Goal: Obtain resource: Download file/media

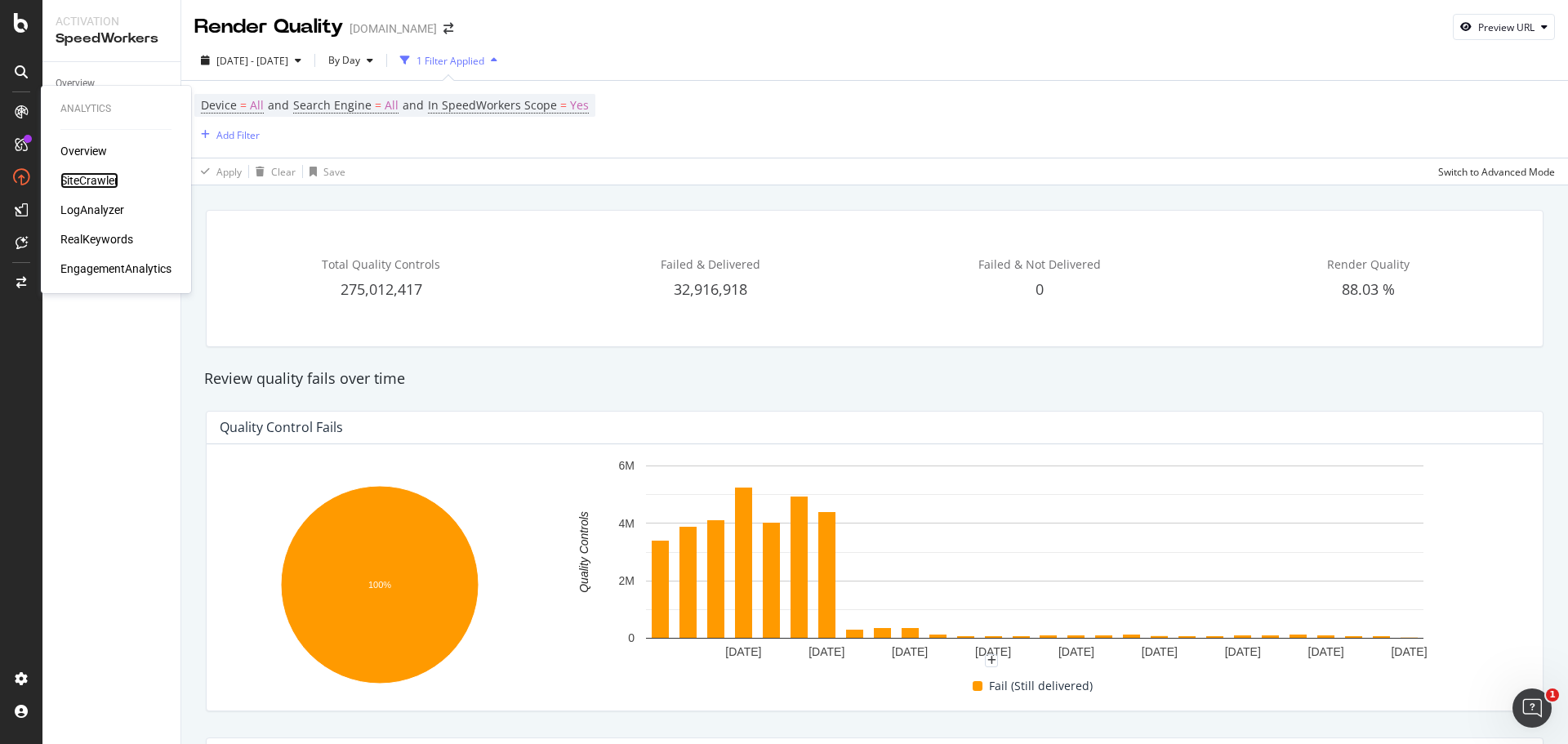
click at [91, 174] on div "SiteCrawler" at bounding box center [89, 180] width 58 height 16
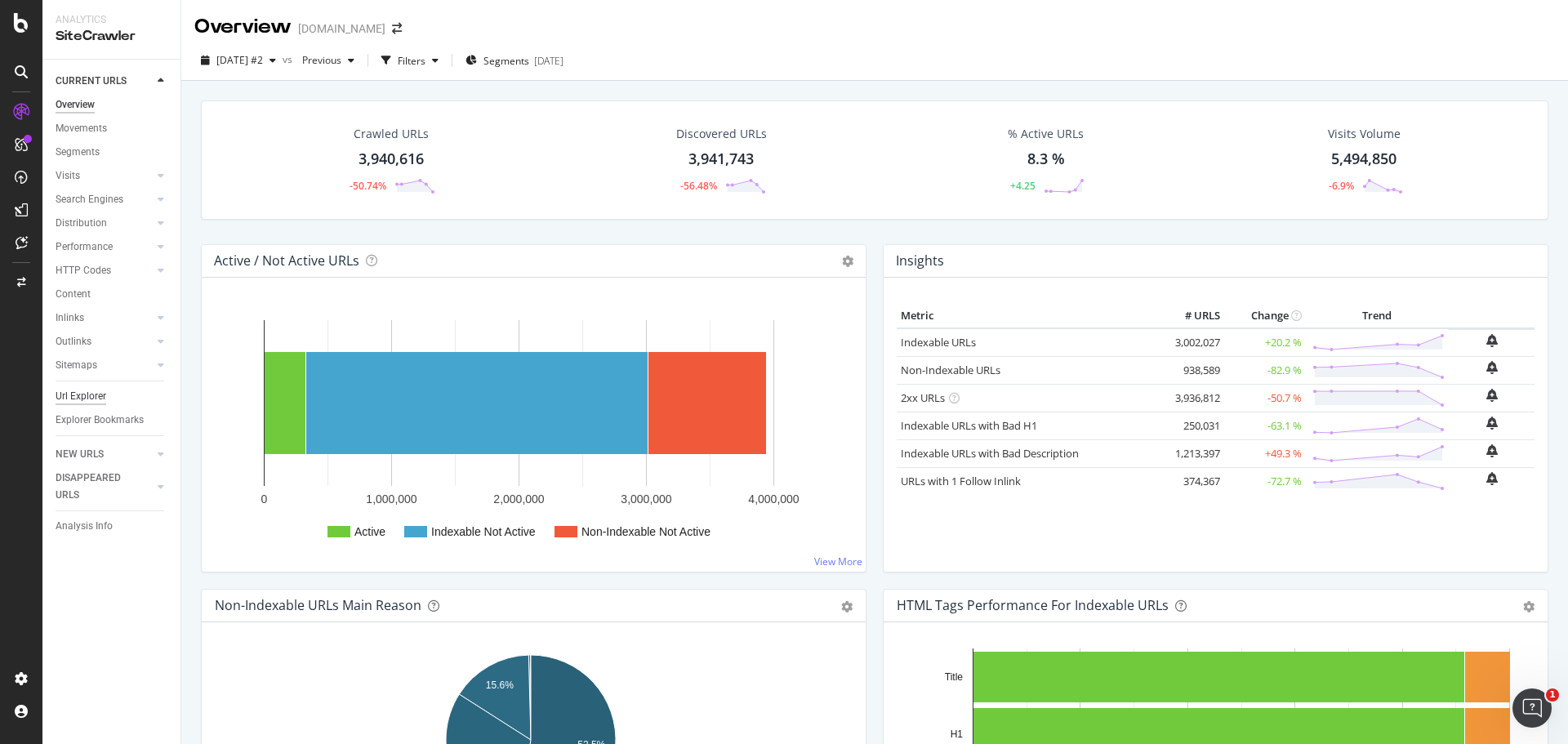
click at [86, 396] on div "Url Explorer" at bounding box center [81, 396] width 51 height 17
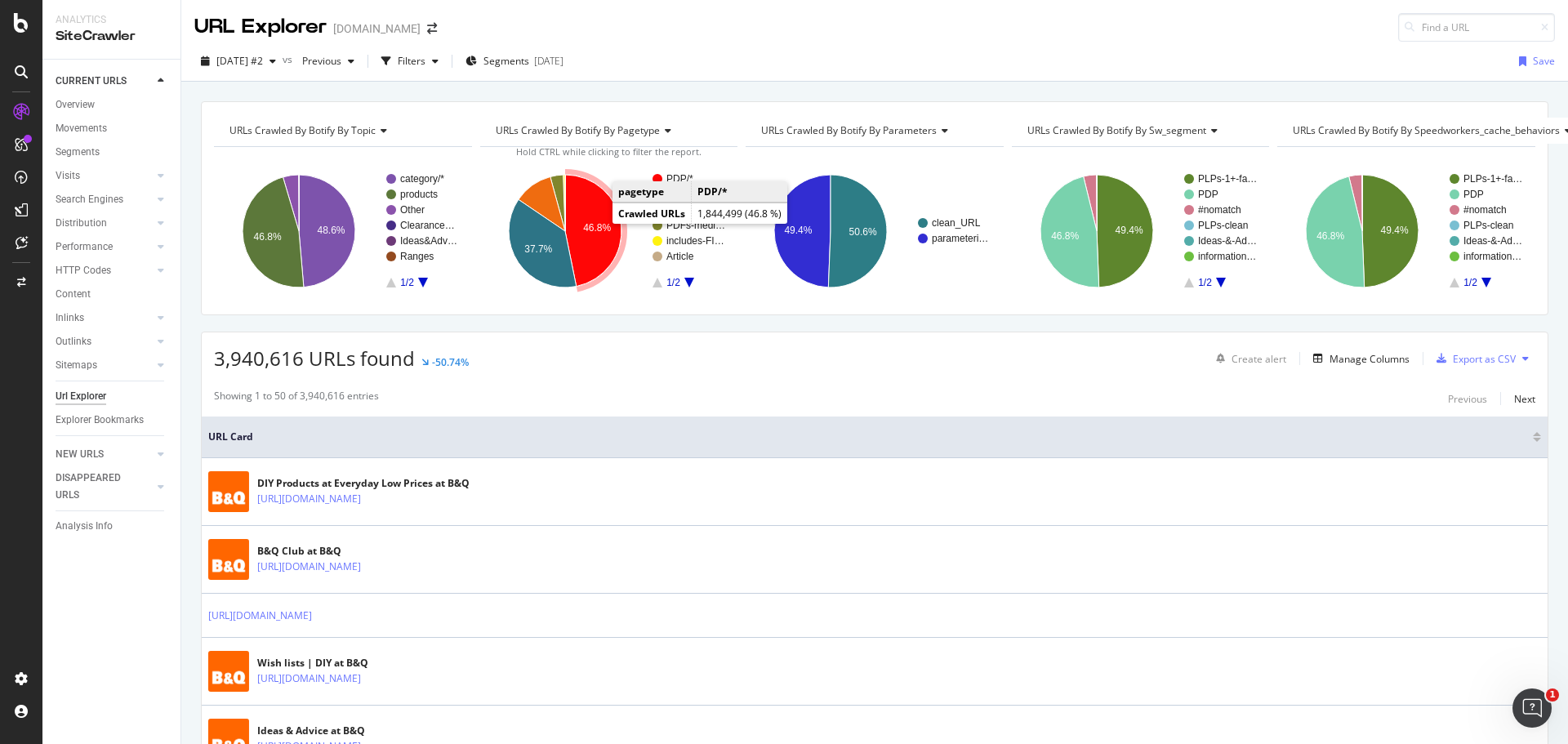
click at [588, 195] on icon "A chart." at bounding box center [593, 230] width 57 height 112
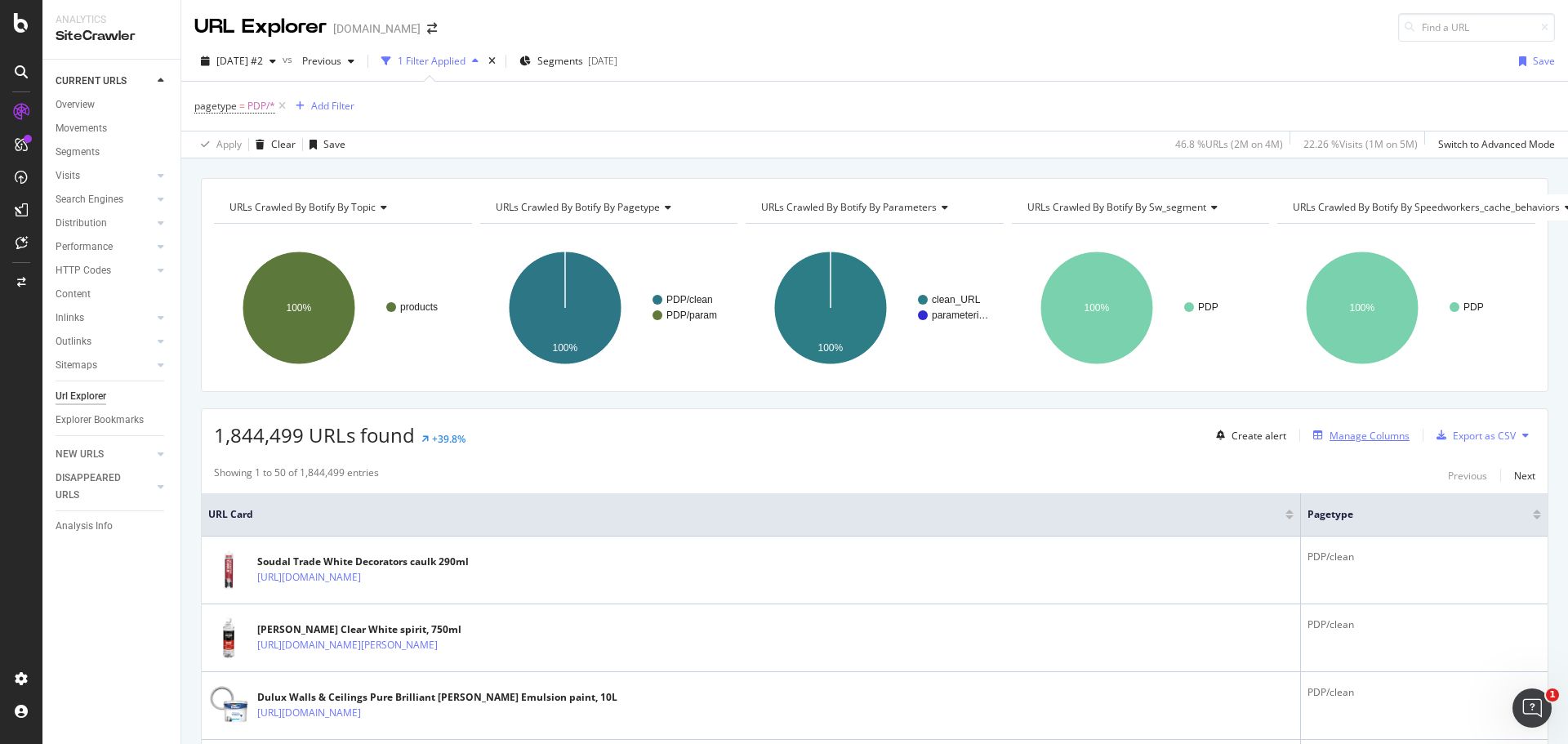
click at [1329, 429] on div "Manage Columns" at bounding box center [1369, 435] width 80 height 13
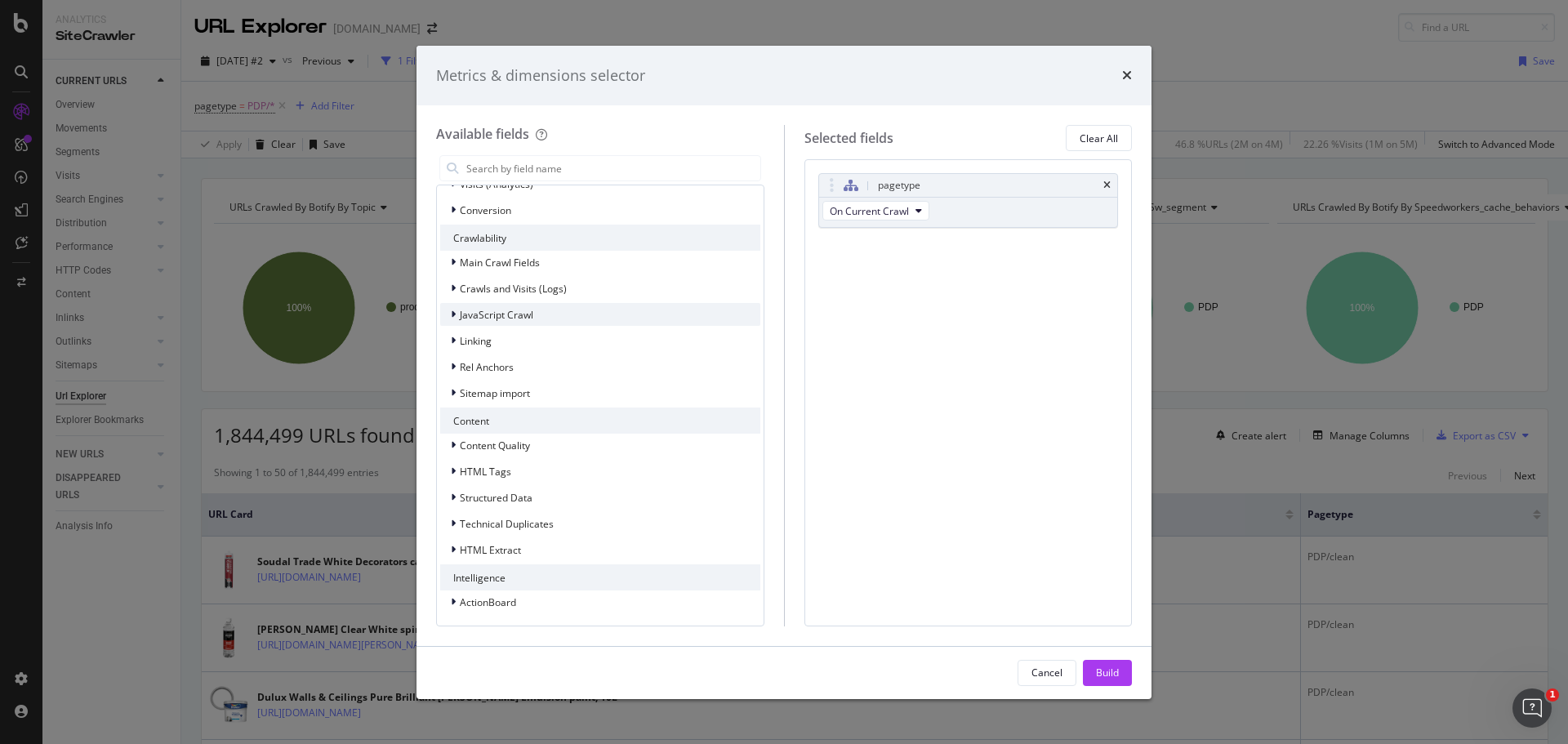
scroll to position [385, 0]
click at [537, 549] on div "HTML Extract" at bounding box center [600, 548] width 320 height 23
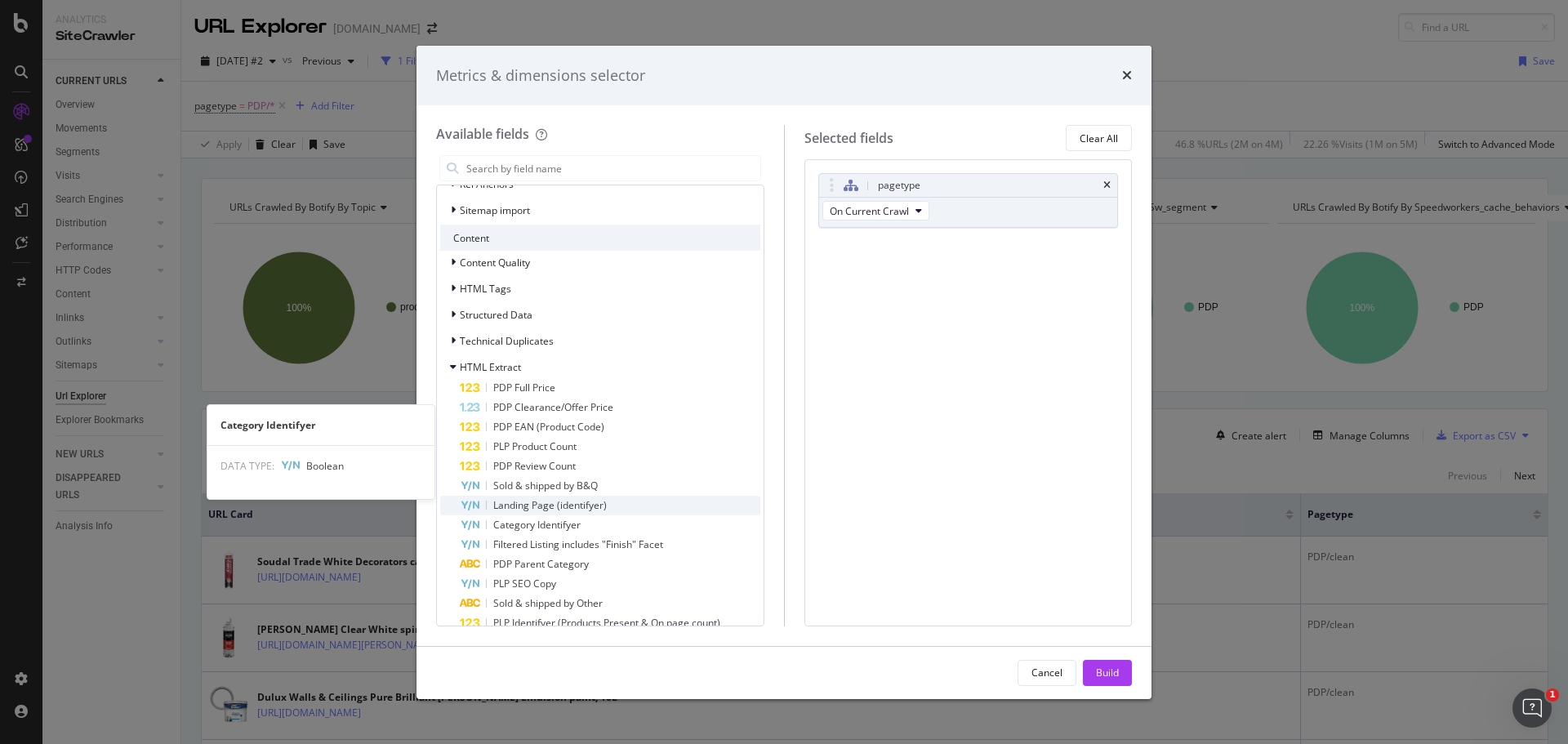
scroll to position [679, 0]
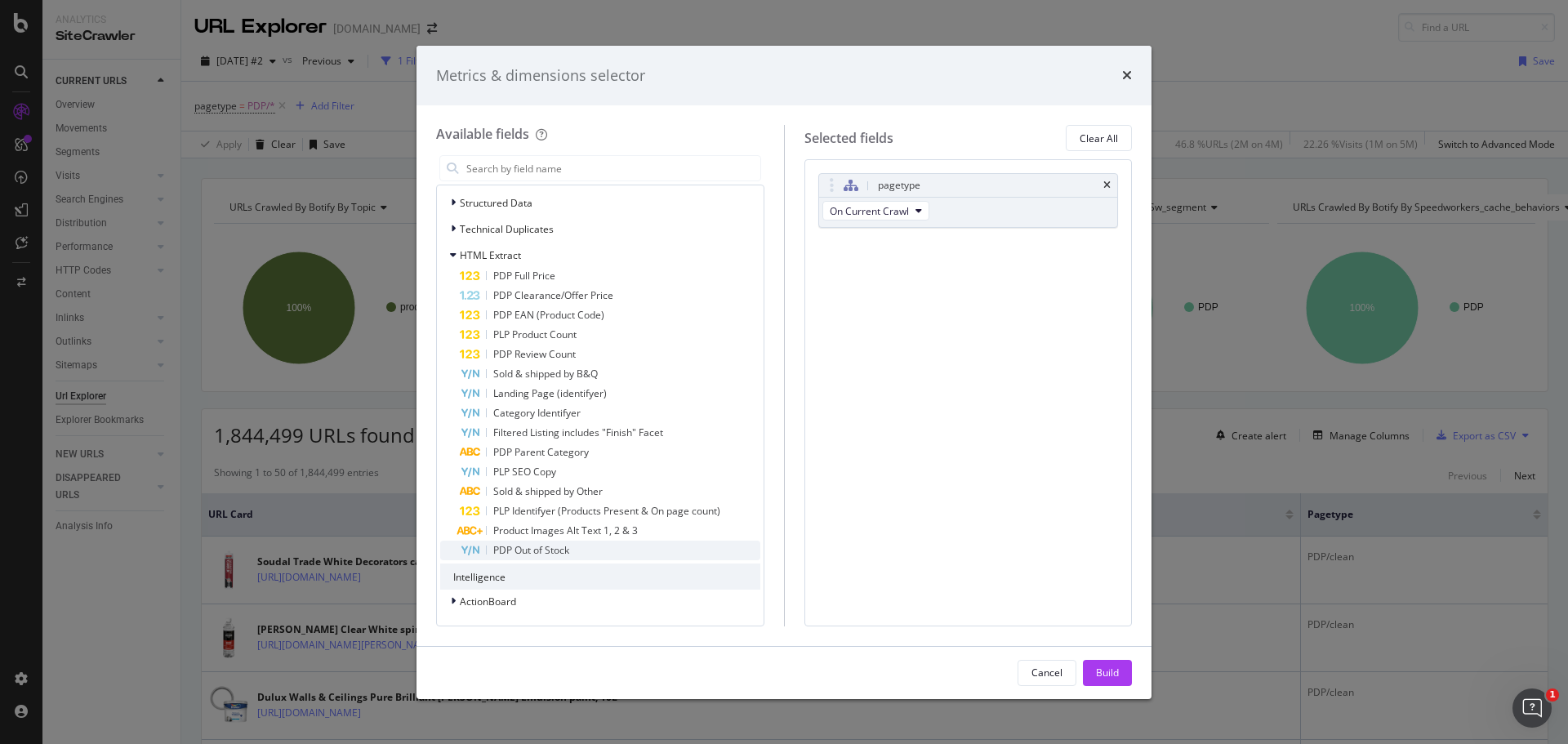
click at [686, 541] on div "PDP Out of Stock" at bounding box center [609, 550] width 300 height 19
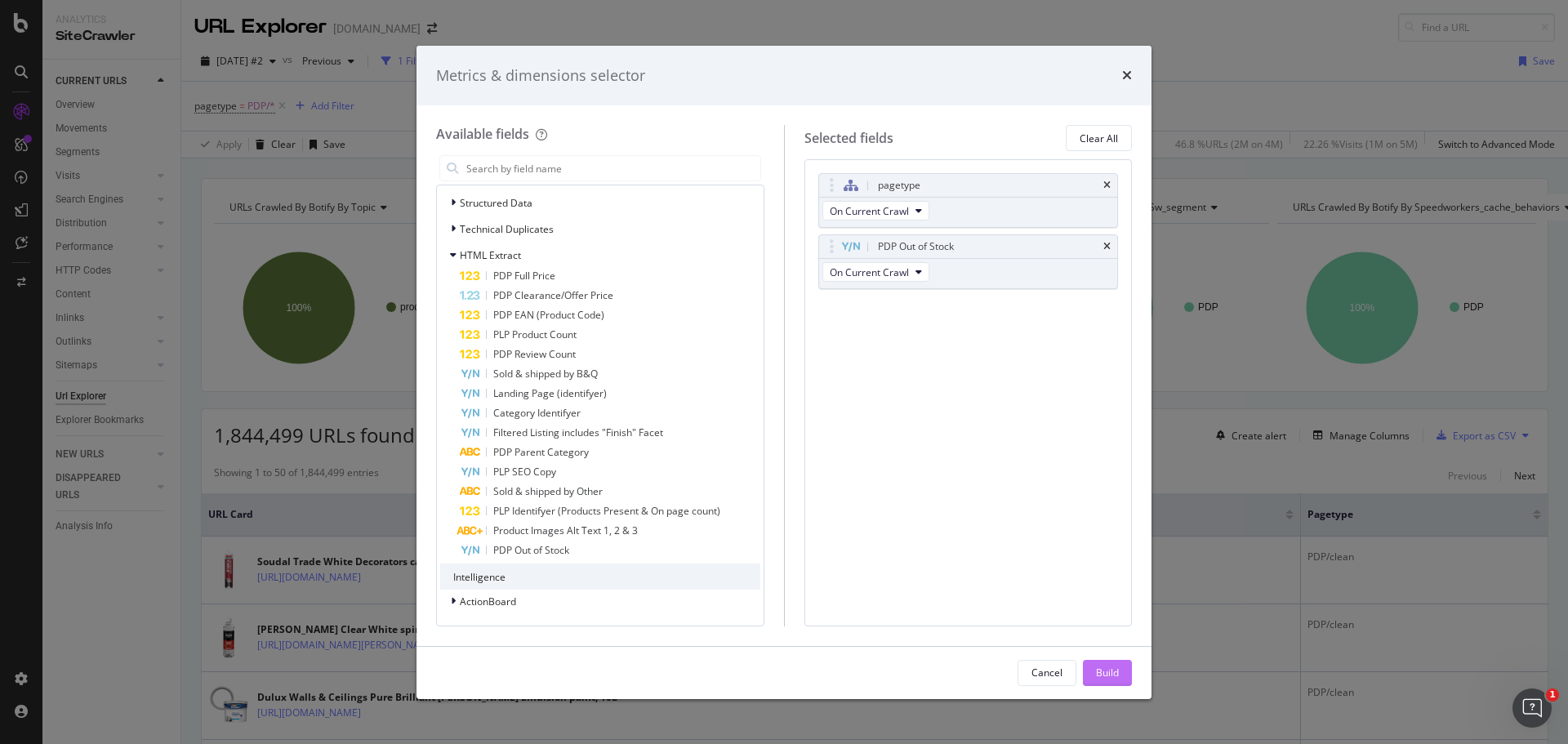
click at [1091, 676] on button "Build" at bounding box center [1107, 672] width 49 height 26
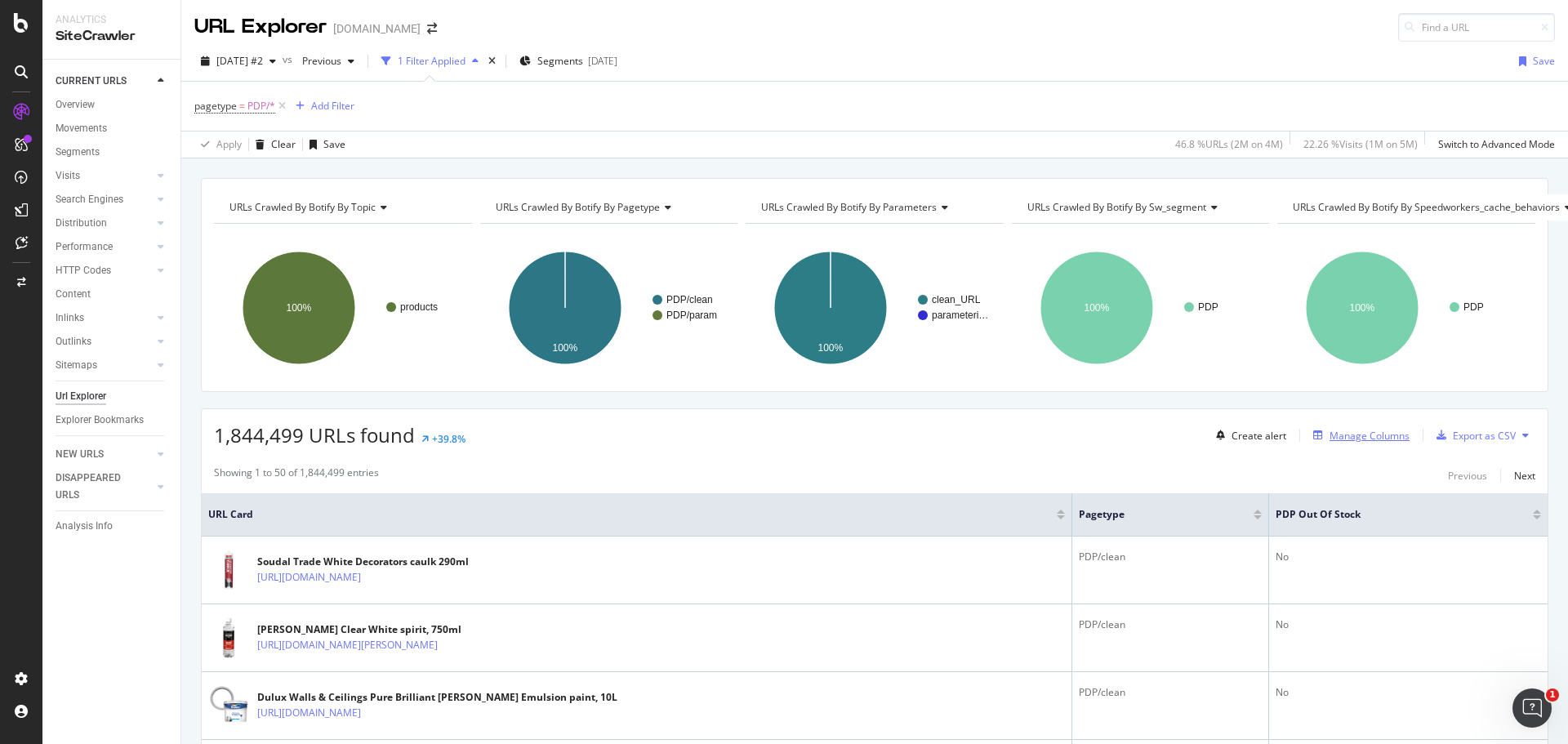
click at [1372, 438] on div "Manage Columns" at bounding box center [1369, 435] width 80 height 13
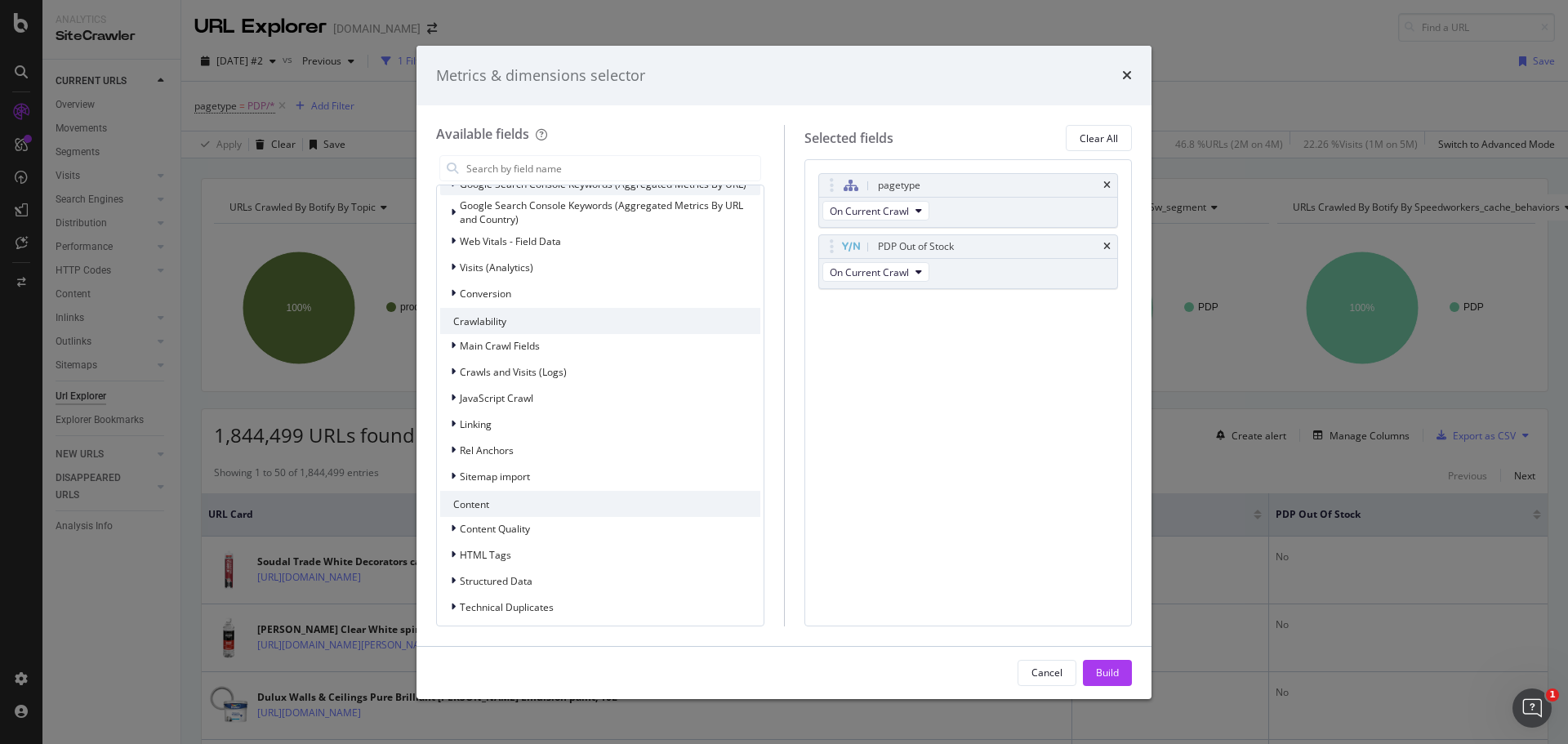
scroll to position [387, 0]
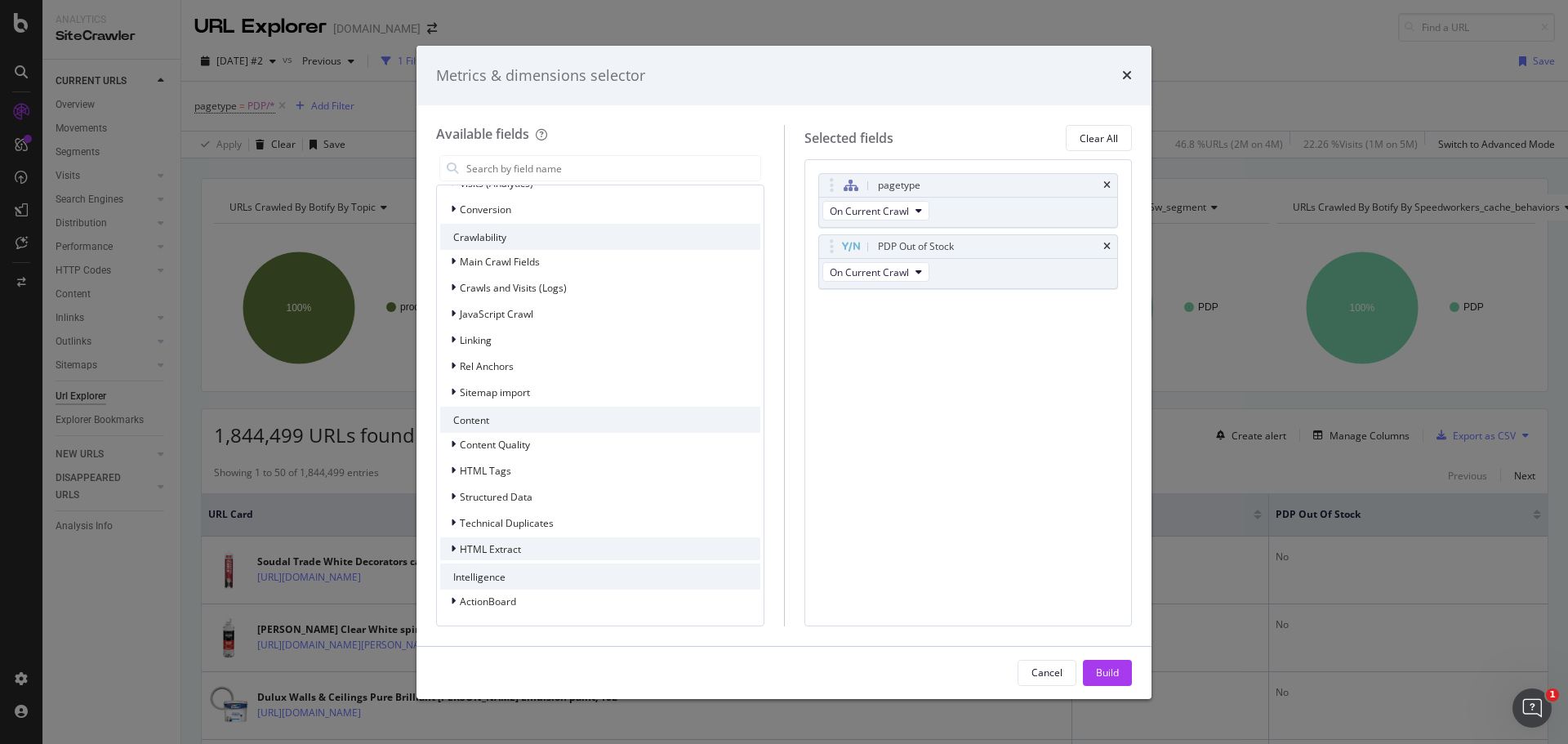
click at [527, 548] on div "HTML Extract" at bounding box center [600, 548] width 320 height 23
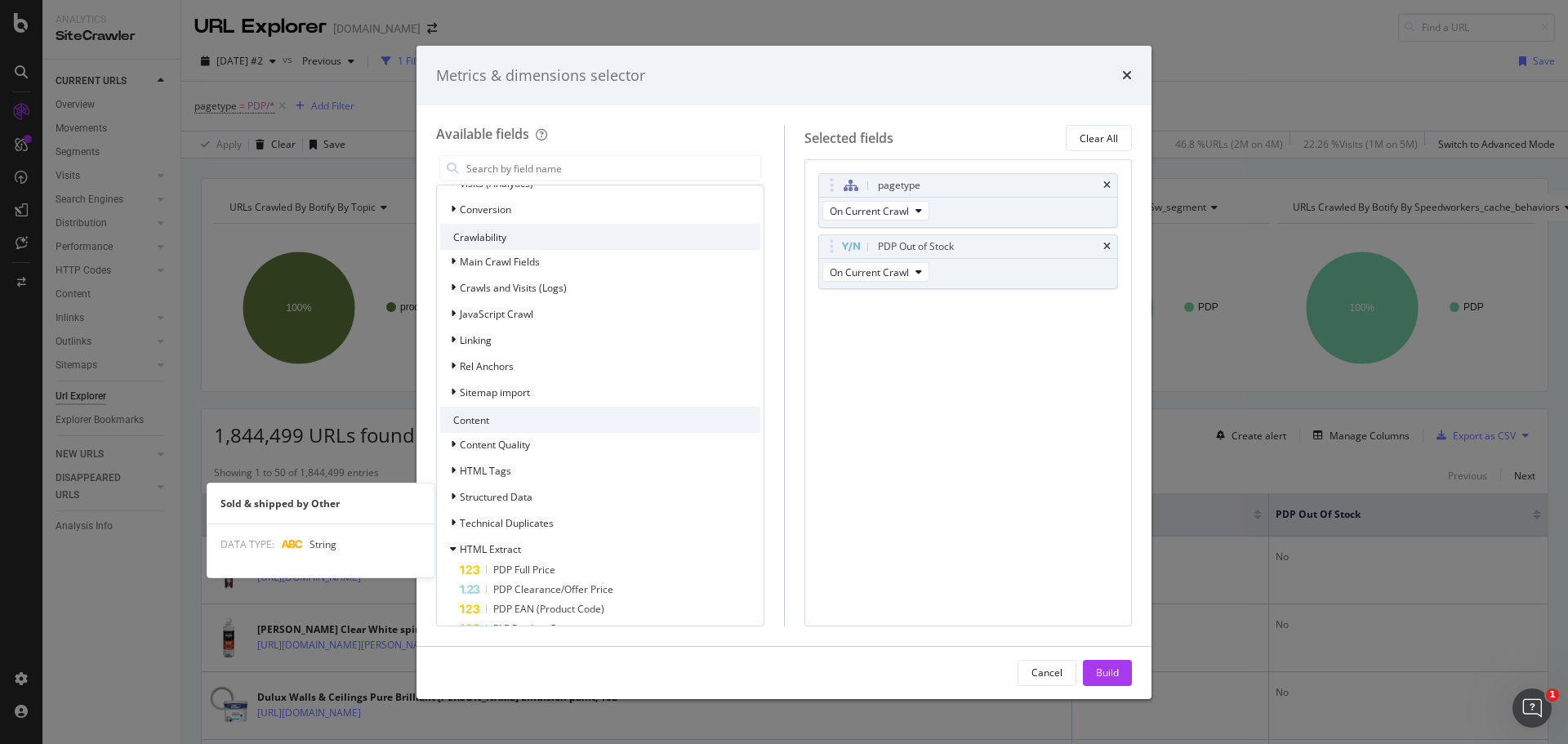
scroll to position [681, 0]
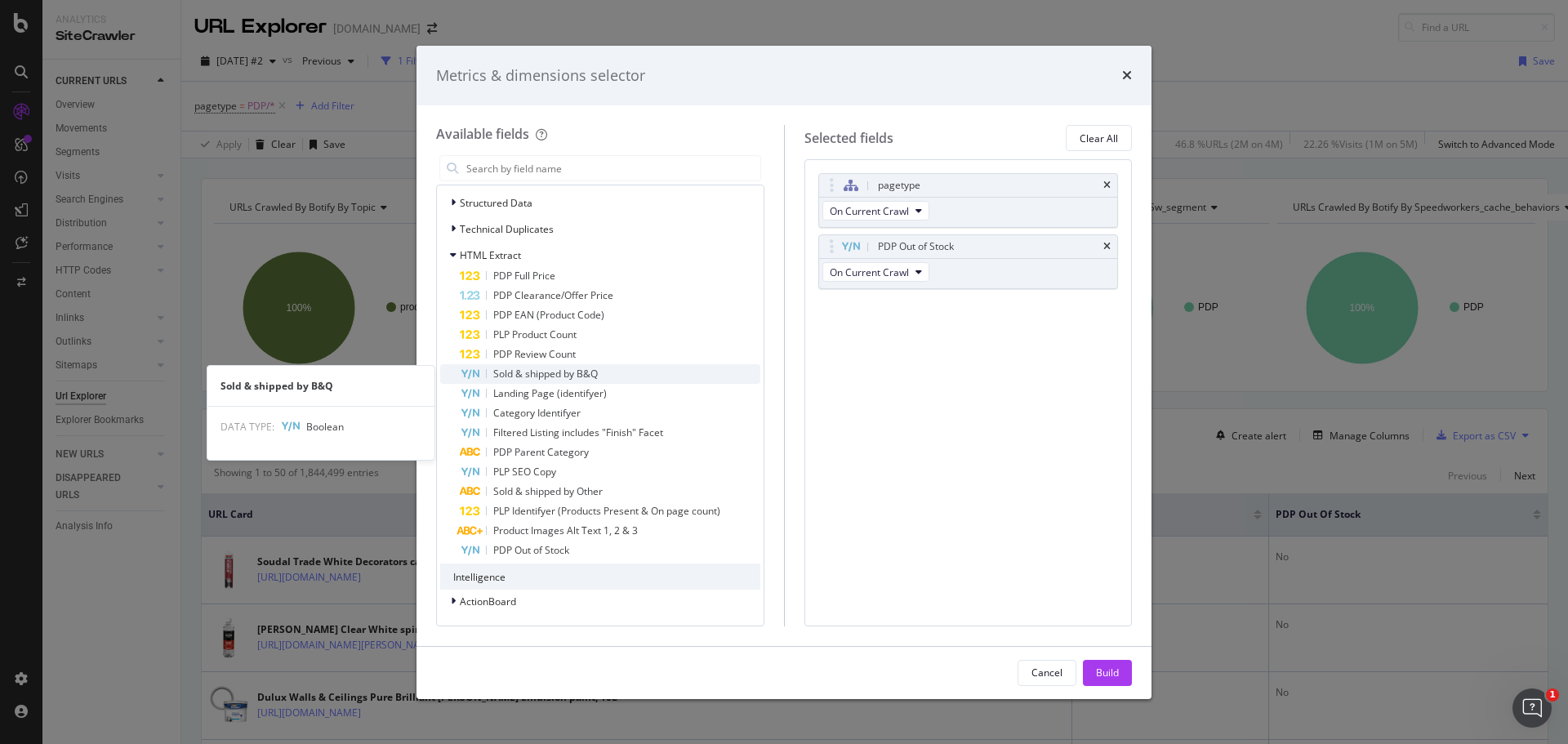
click at [600, 377] on div "Sold & shipped by B&Q" at bounding box center [609, 374] width 300 height 19
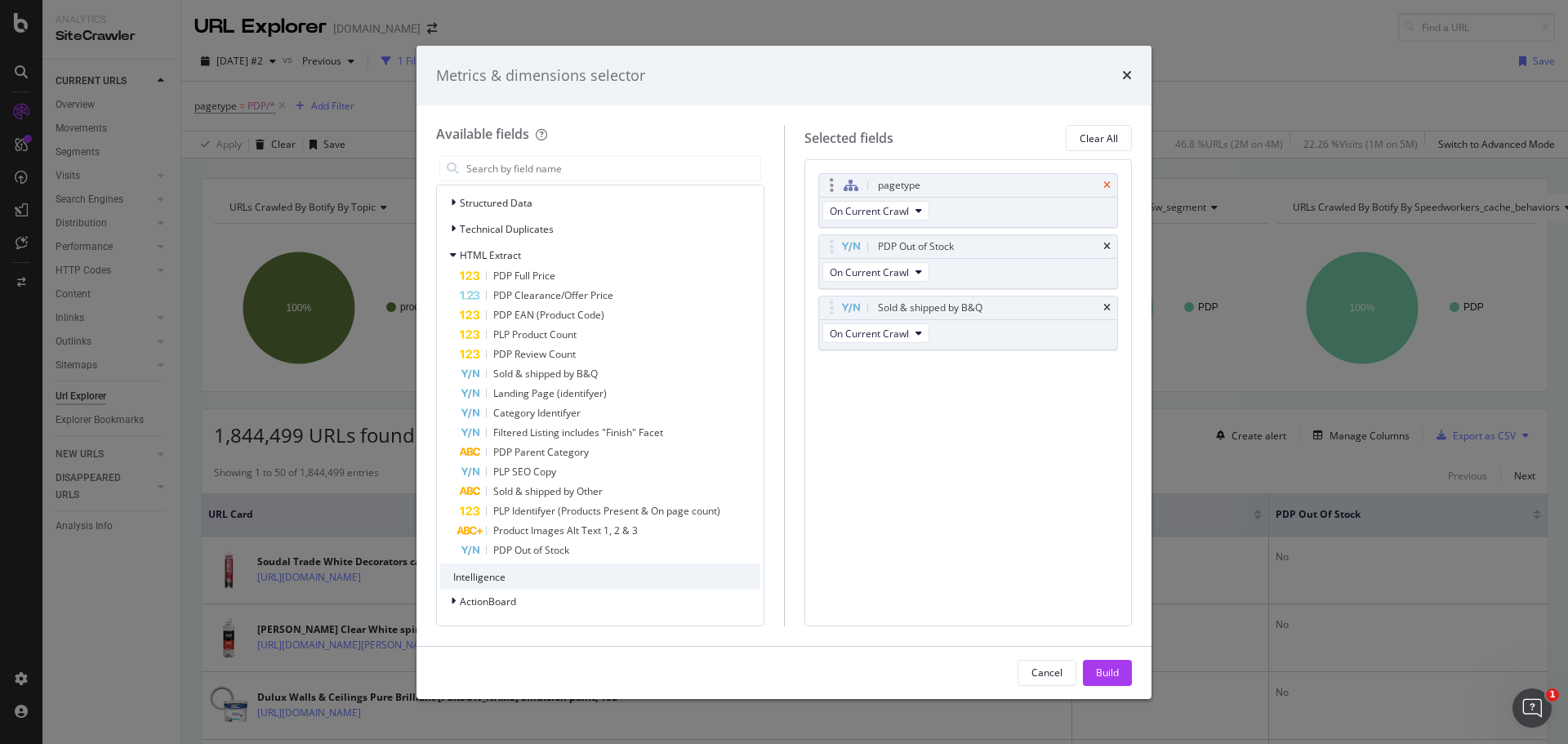
click at [1103, 190] on div "pagetype" at bounding box center [969, 185] width 299 height 23
click at [1105, 188] on icon "times" at bounding box center [1107, 185] width 8 height 10
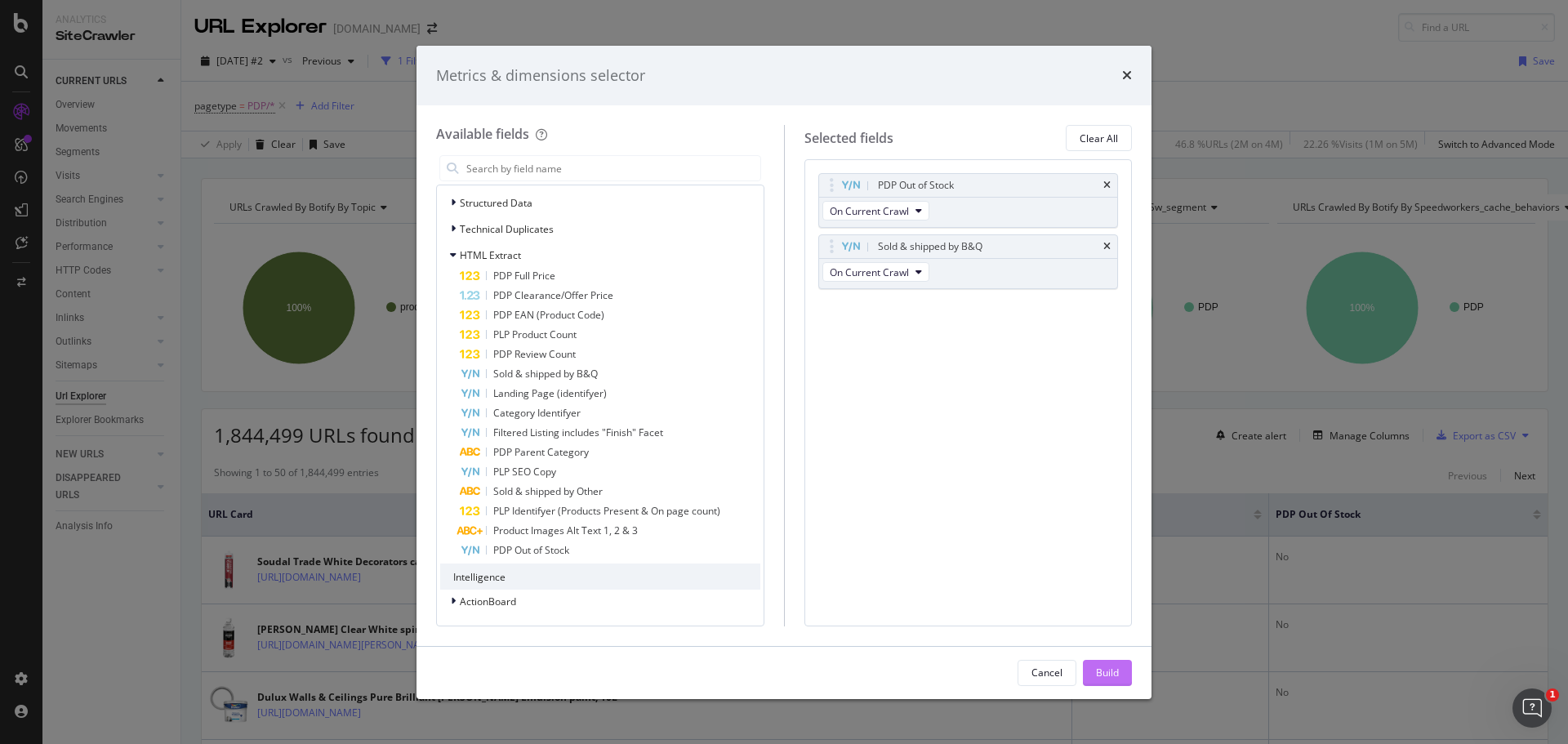
click at [1108, 670] on div "Build" at bounding box center [1108, 672] width 23 height 13
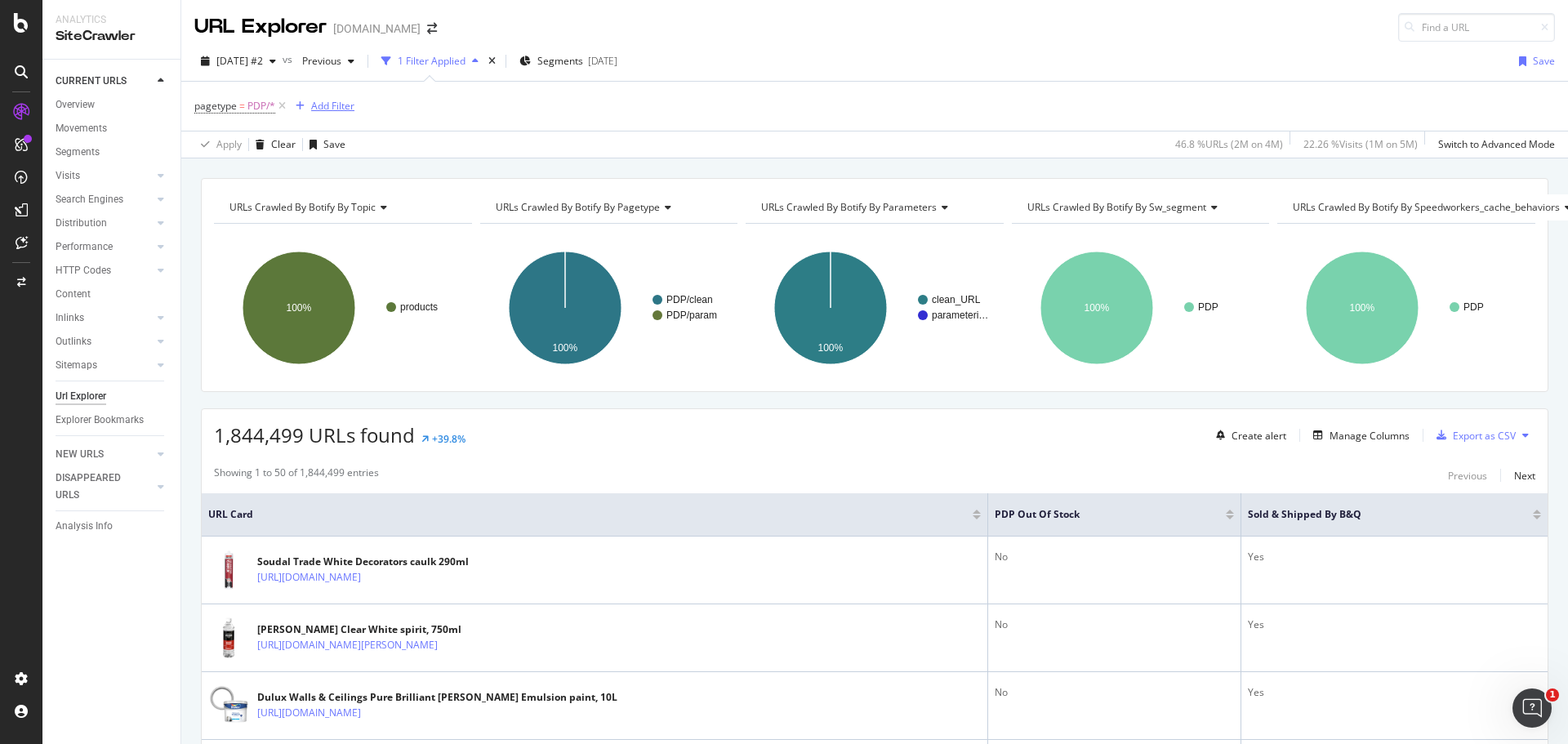
click at [324, 98] on div "Add Filter" at bounding box center [321, 105] width 65 height 18
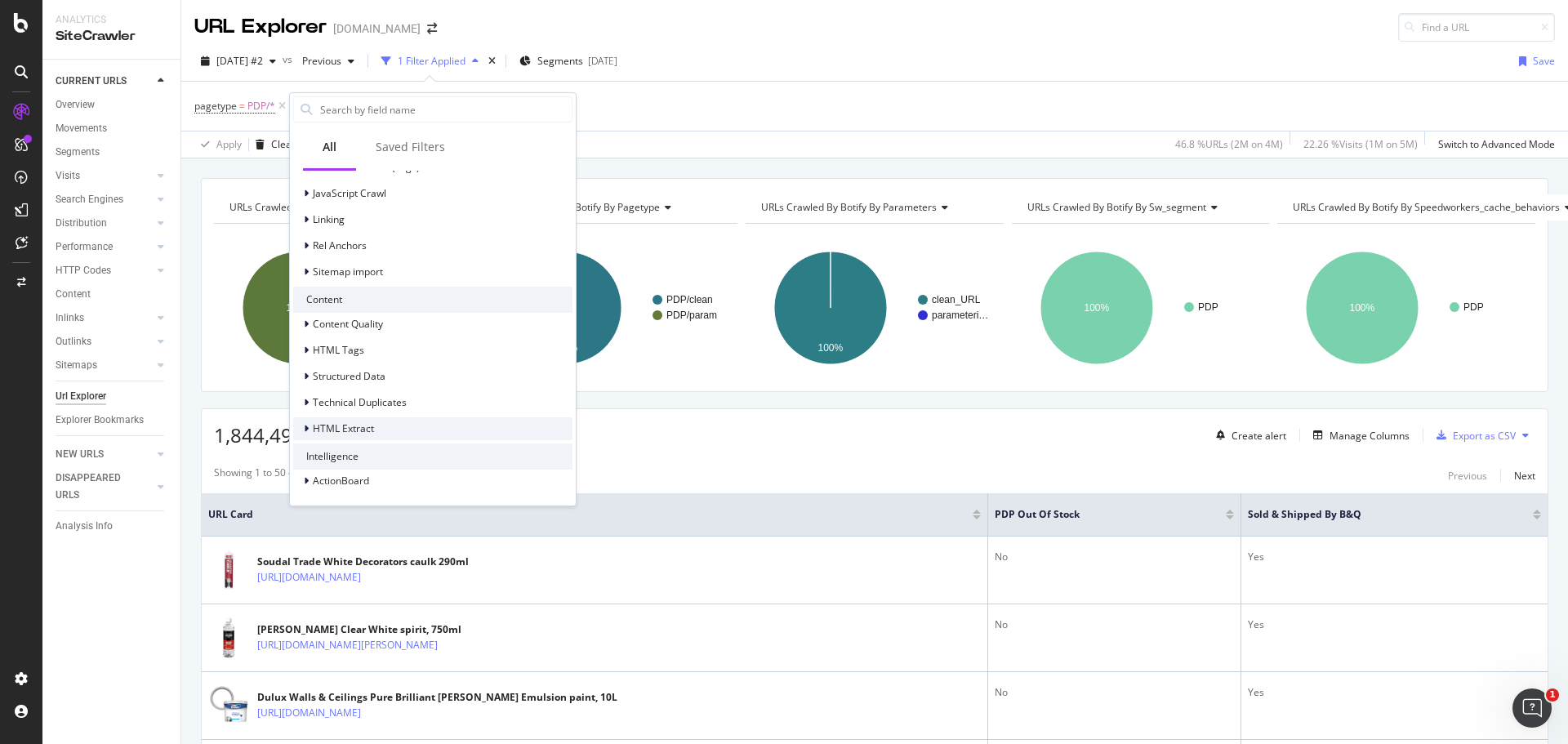
click at [355, 428] on span "HTML Extract" at bounding box center [343, 428] width 61 height 13
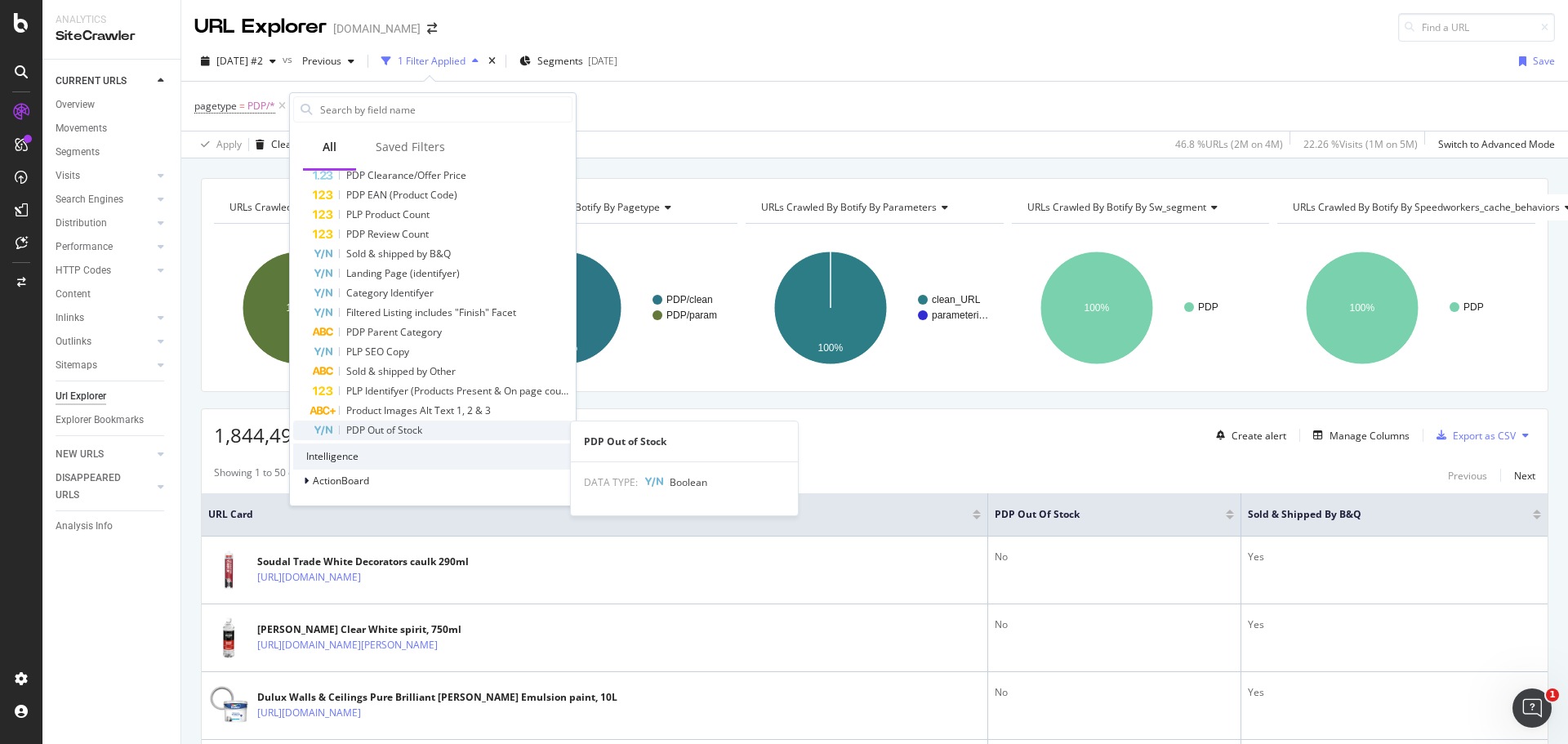
click at [437, 431] on div "PDP Out of Stock" at bounding box center [442, 430] width 260 height 19
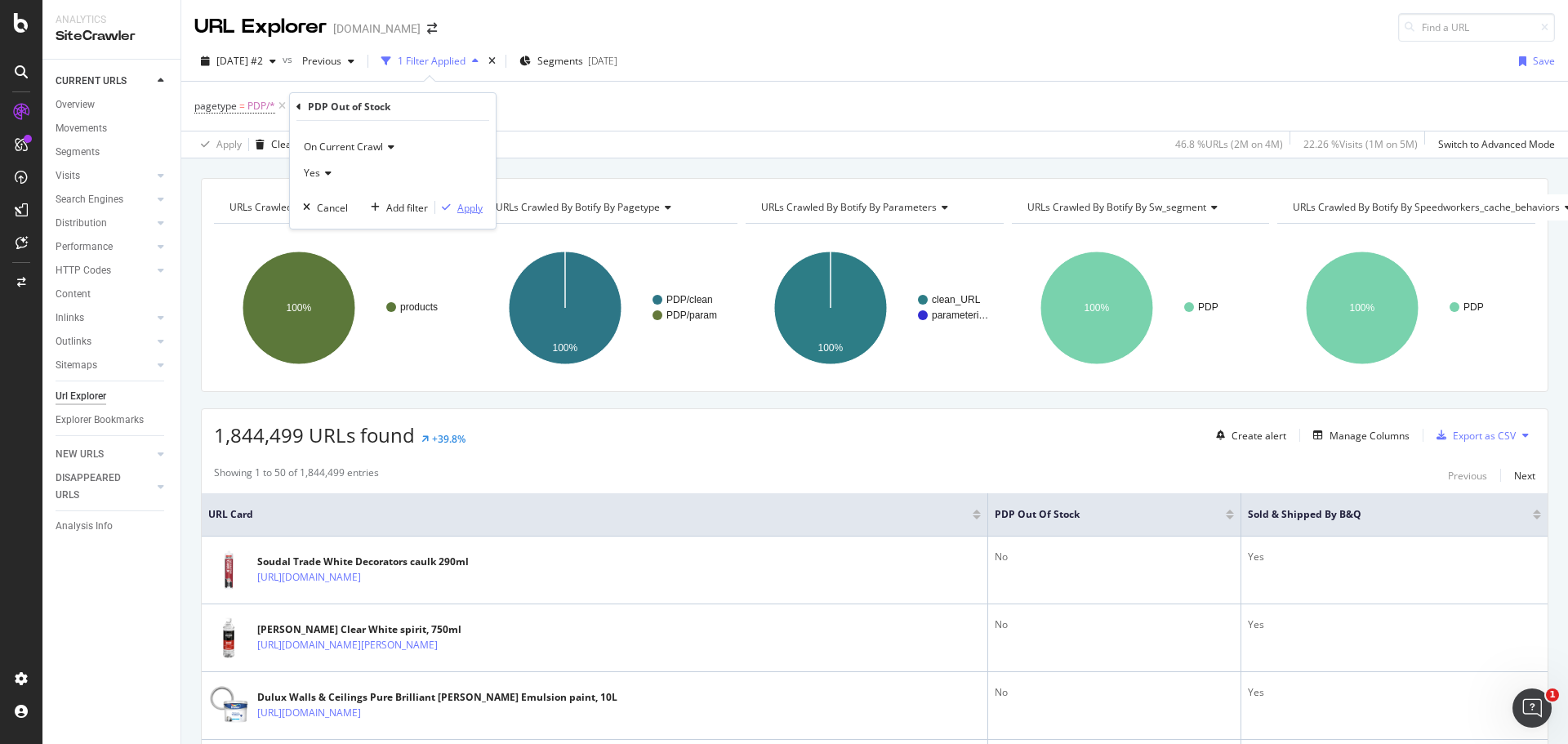
click at [470, 211] on div "Apply" at bounding box center [470, 207] width 25 height 13
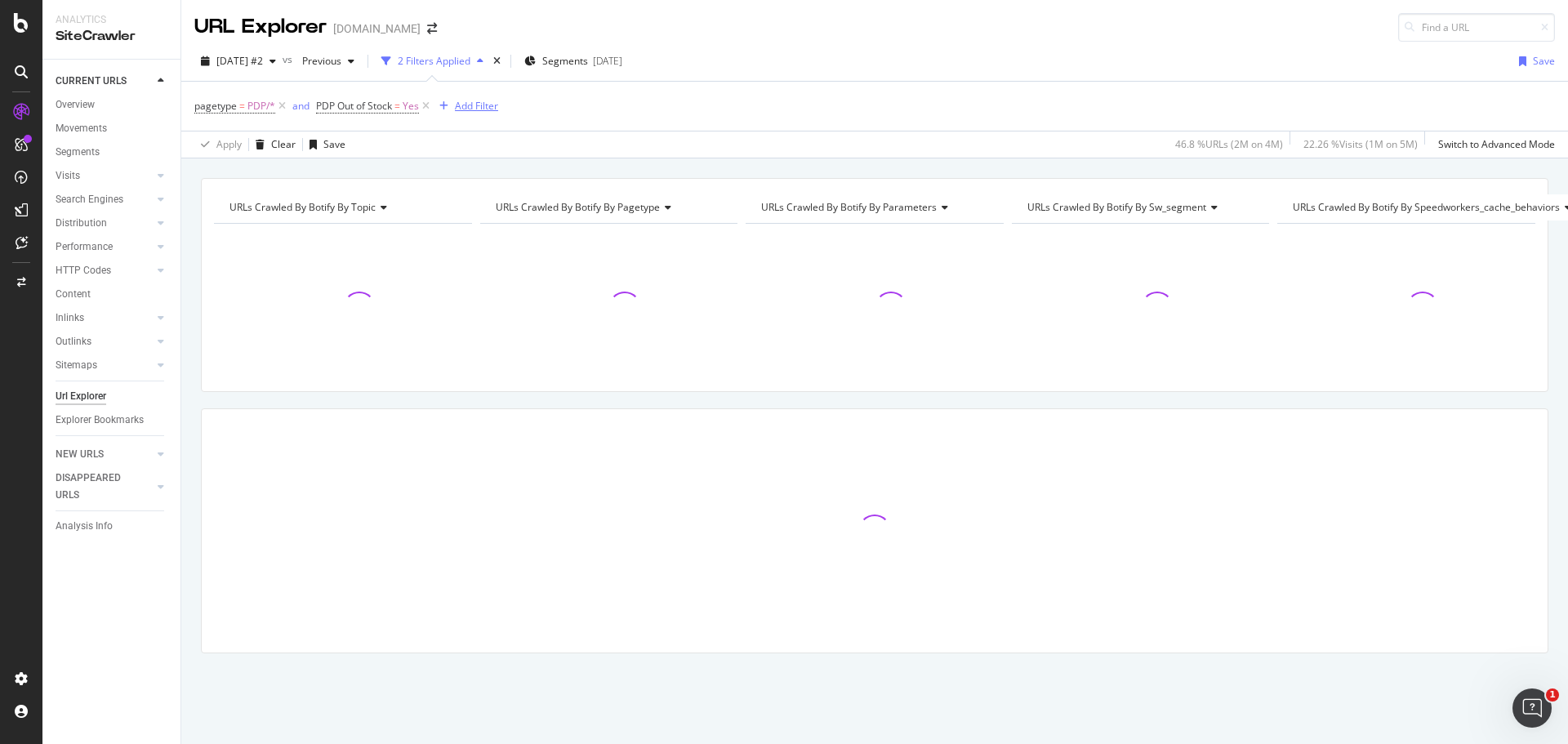
click at [465, 107] on div "Add Filter" at bounding box center [476, 105] width 43 height 13
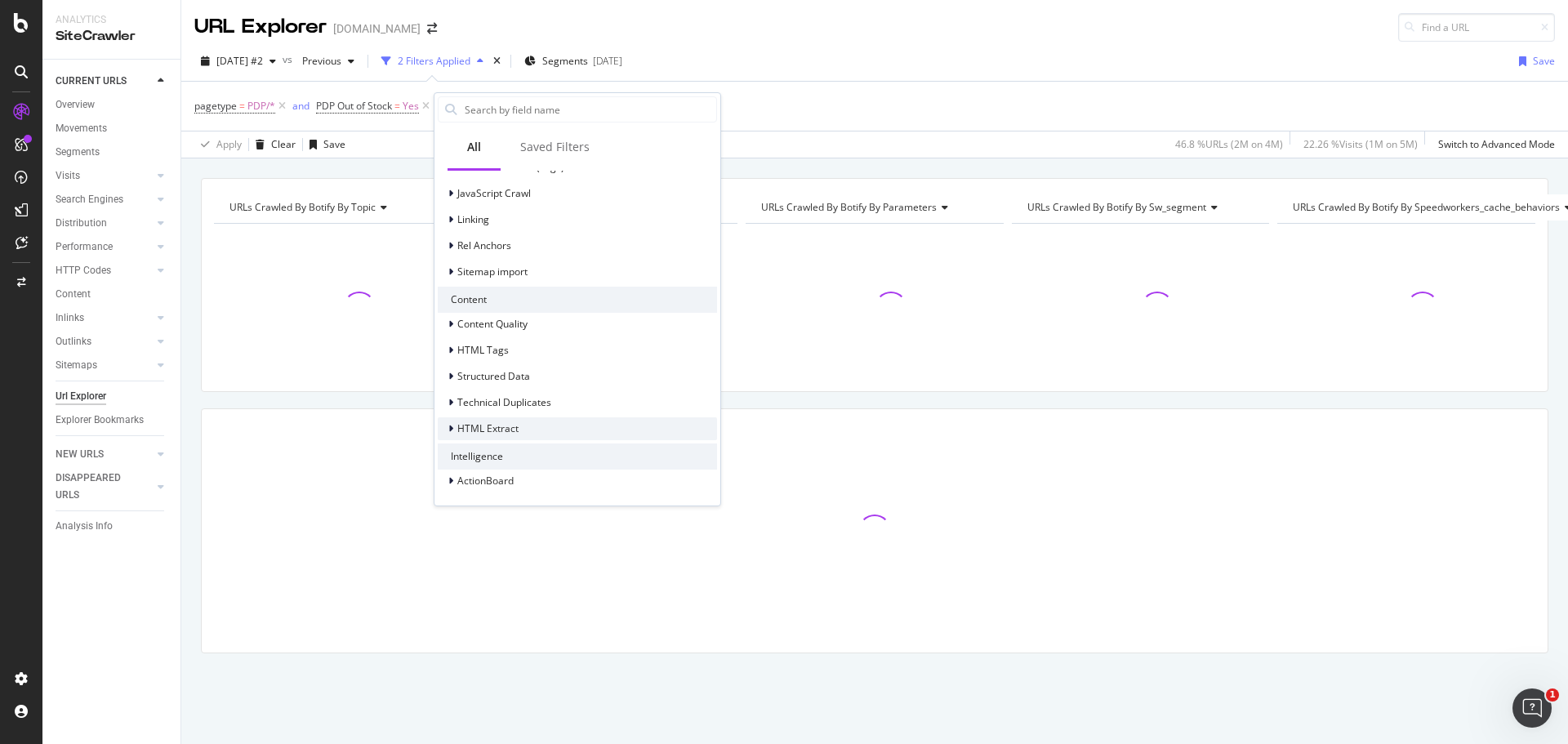
click at [543, 426] on div "HTML Extract" at bounding box center [576, 429] width 279 height 23
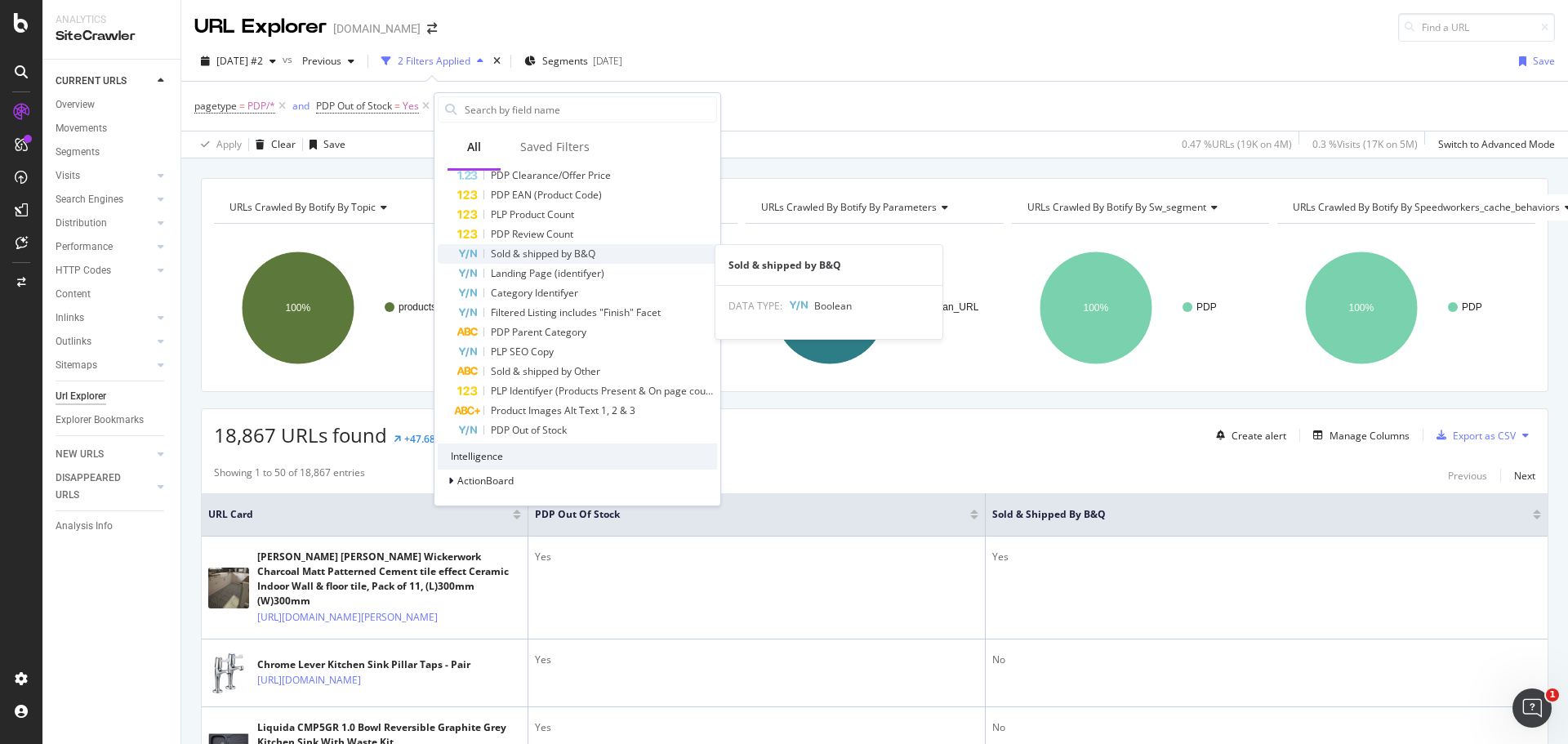
click at [638, 256] on div "Sold & shipped by B&Q" at bounding box center [587, 254] width 260 height 19
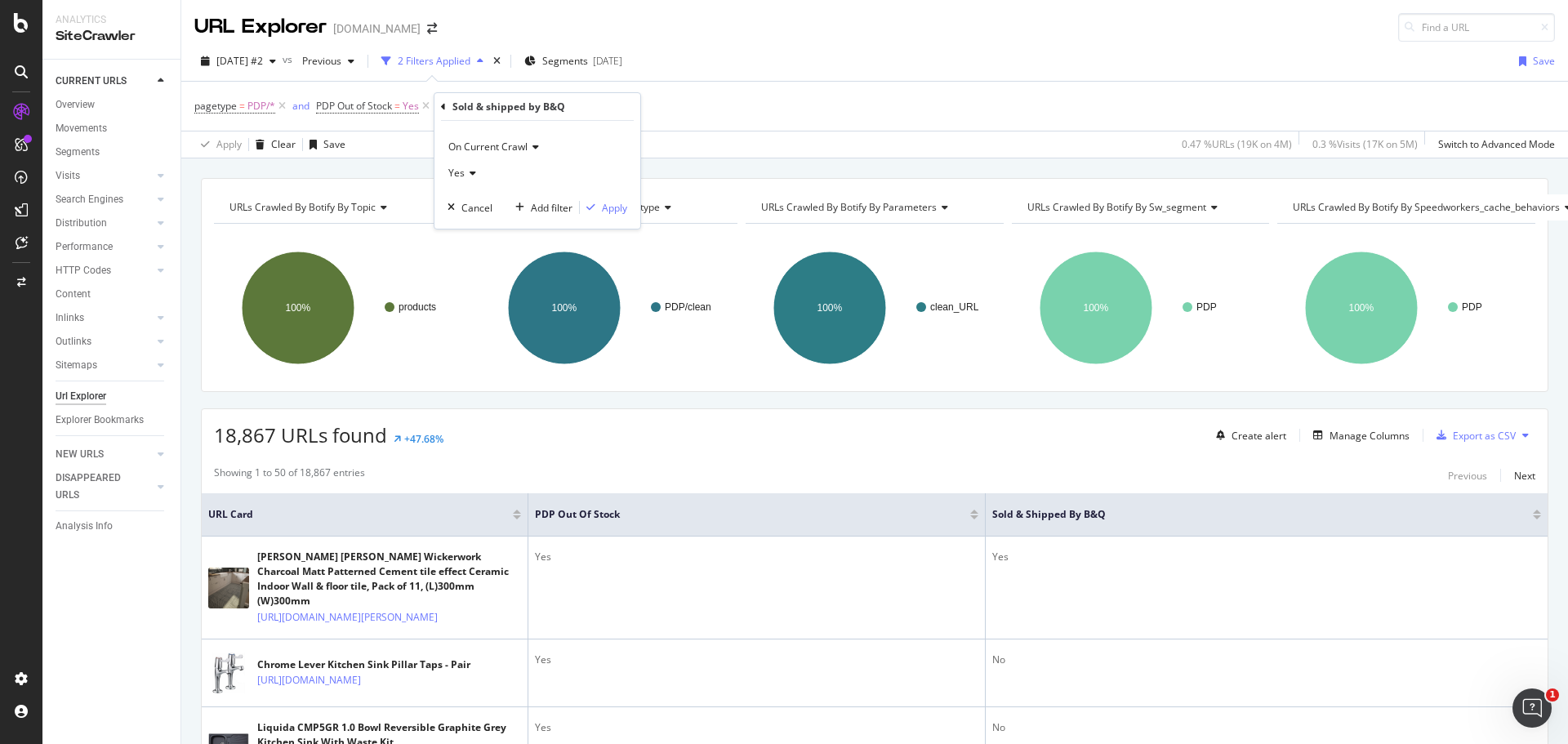
click at [473, 174] on icon at bounding box center [470, 173] width 12 height 10
click at [483, 221] on div "No" at bounding box center [539, 227] width 175 height 21
click at [622, 206] on div "Apply" at bounding box center [615, 207] width 25 height 13
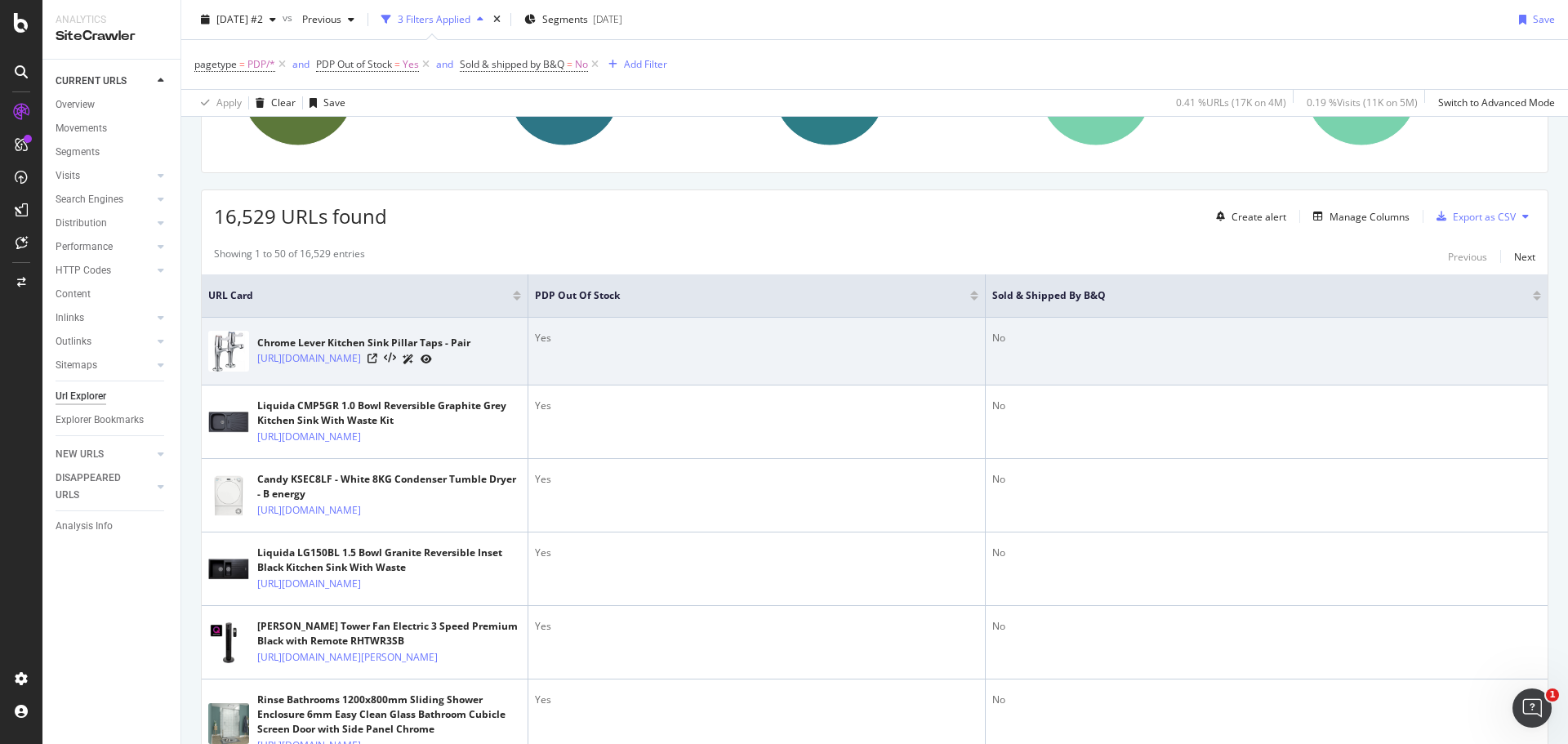
scroll to position [244, 0]
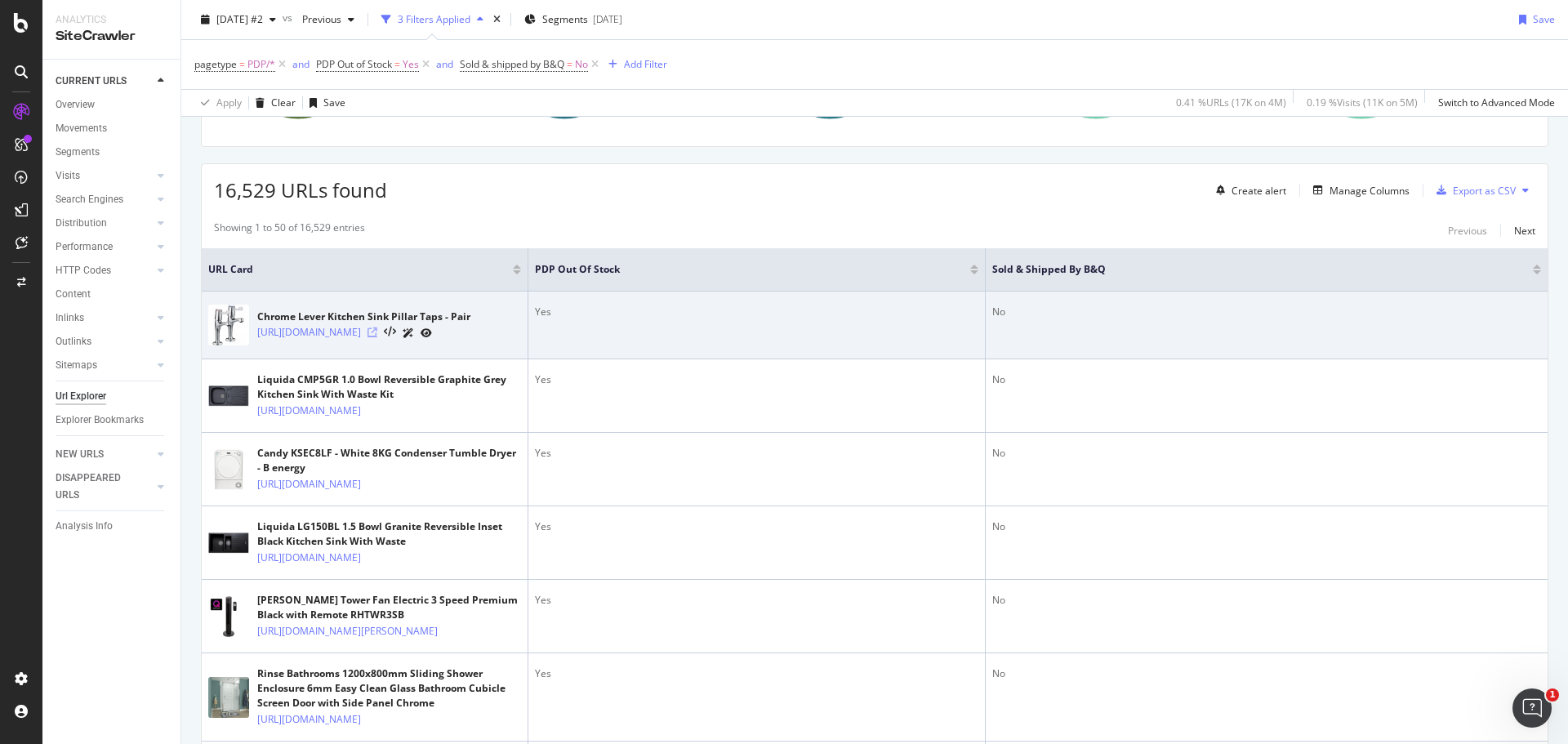
click at [377, 337] on icon at bounding box center [372, 332] width 10 height 10
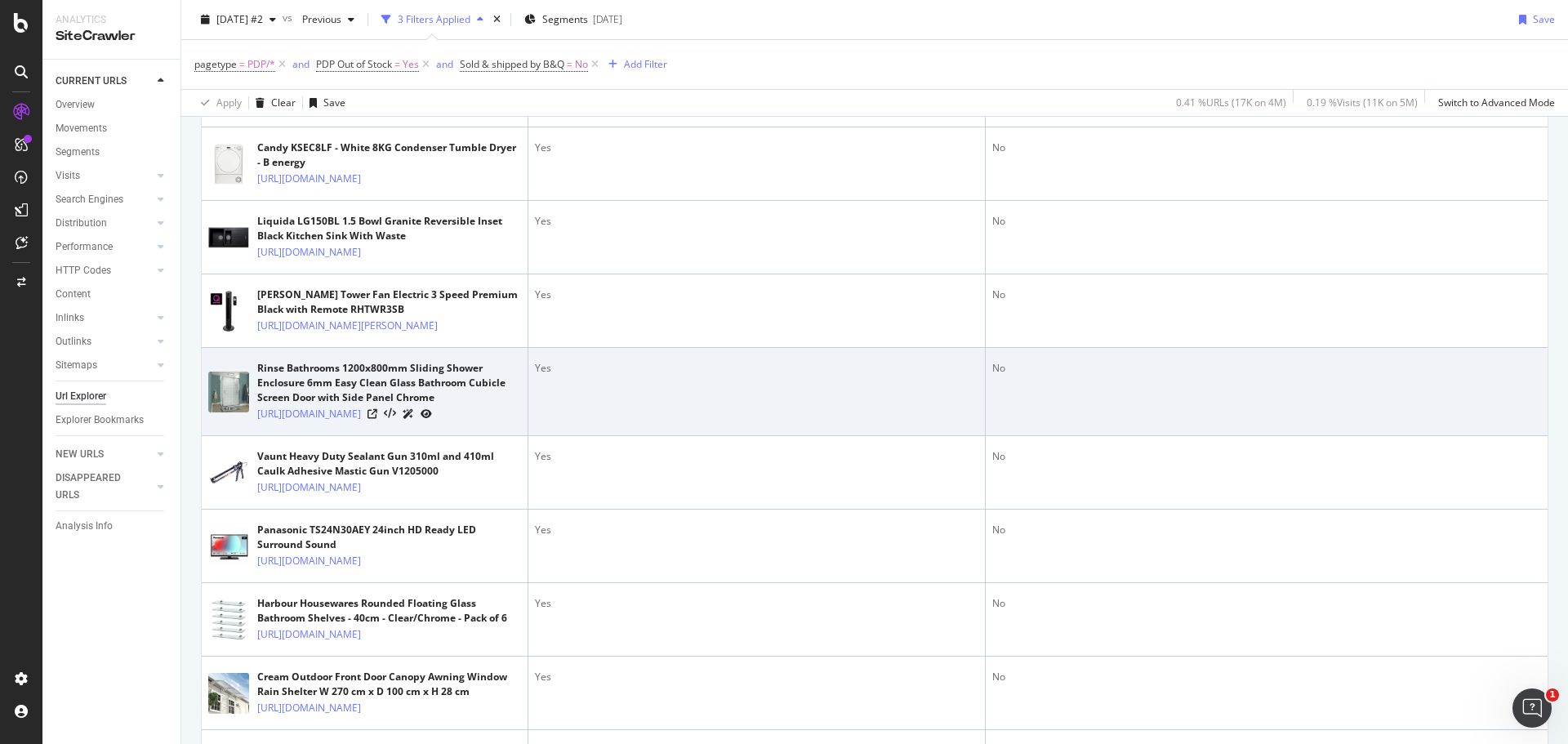
scroll to position [571, 0]
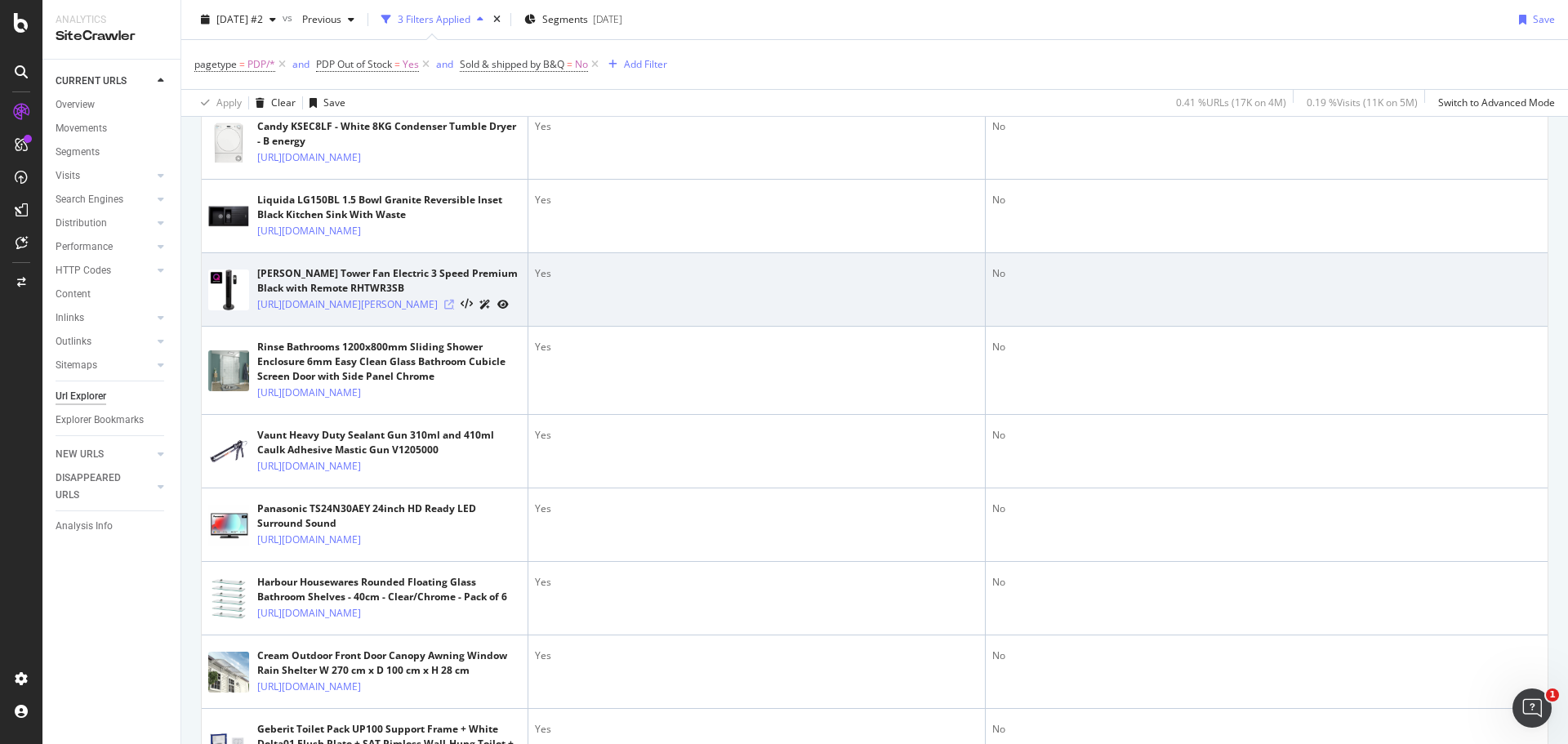
click at [454, 310] on icon at bounding box center [449, 304] width 10 height 10
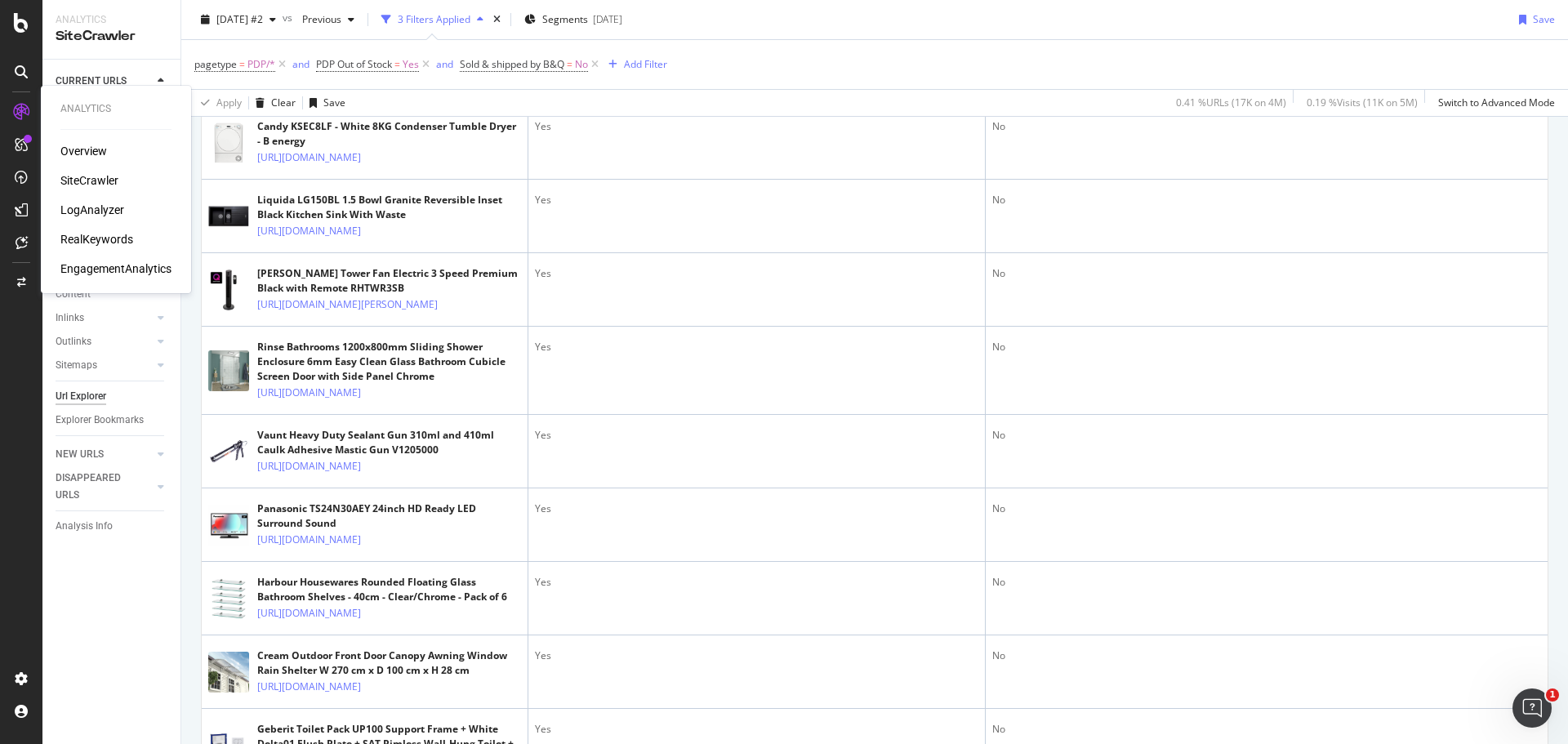
click at [74, 151] on div "Overview" at bounding box center [83, 151] width 47 height 16
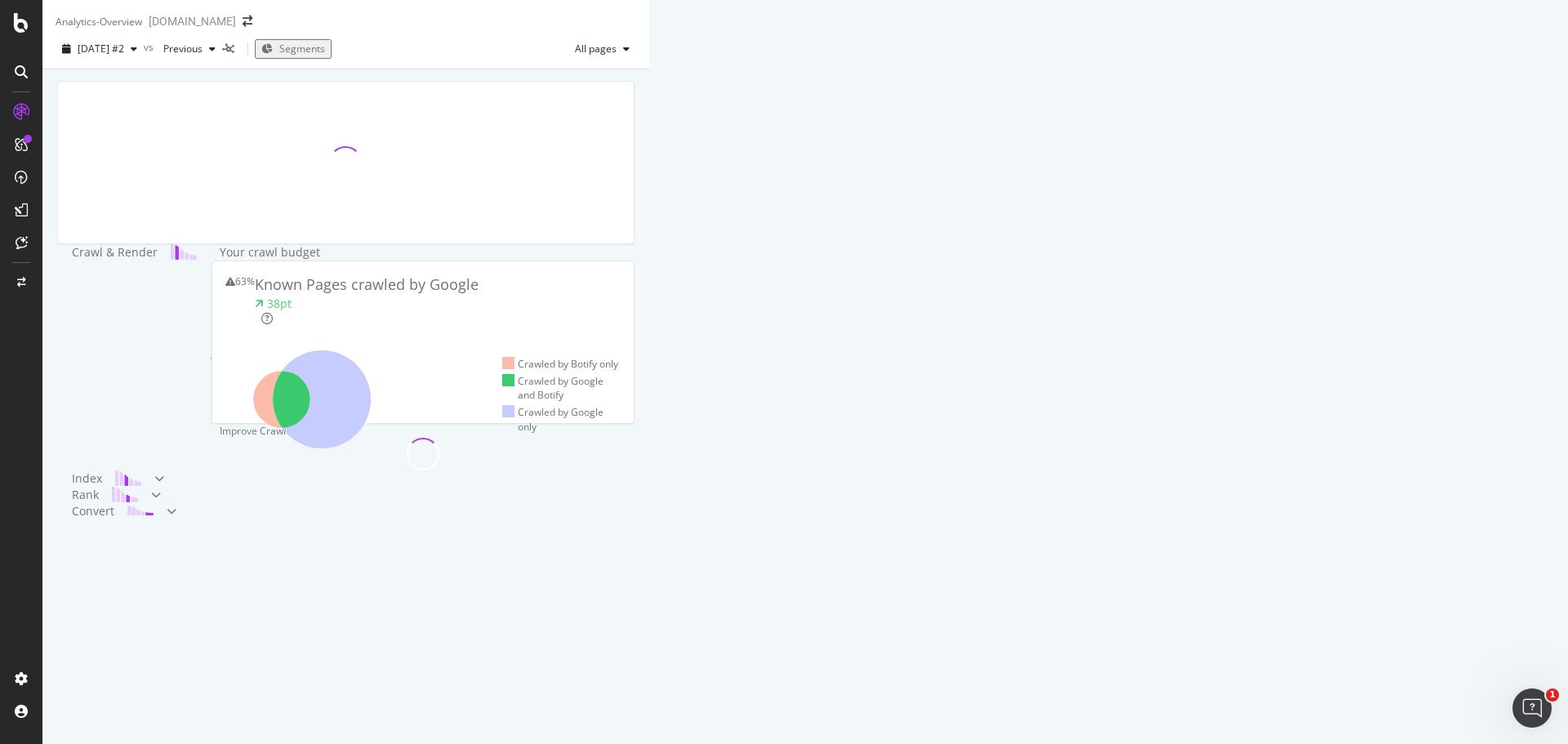
scroll to position [81, 0]
click at [371, 448] on icon at bounding box center [321, 399] width 98 height 98
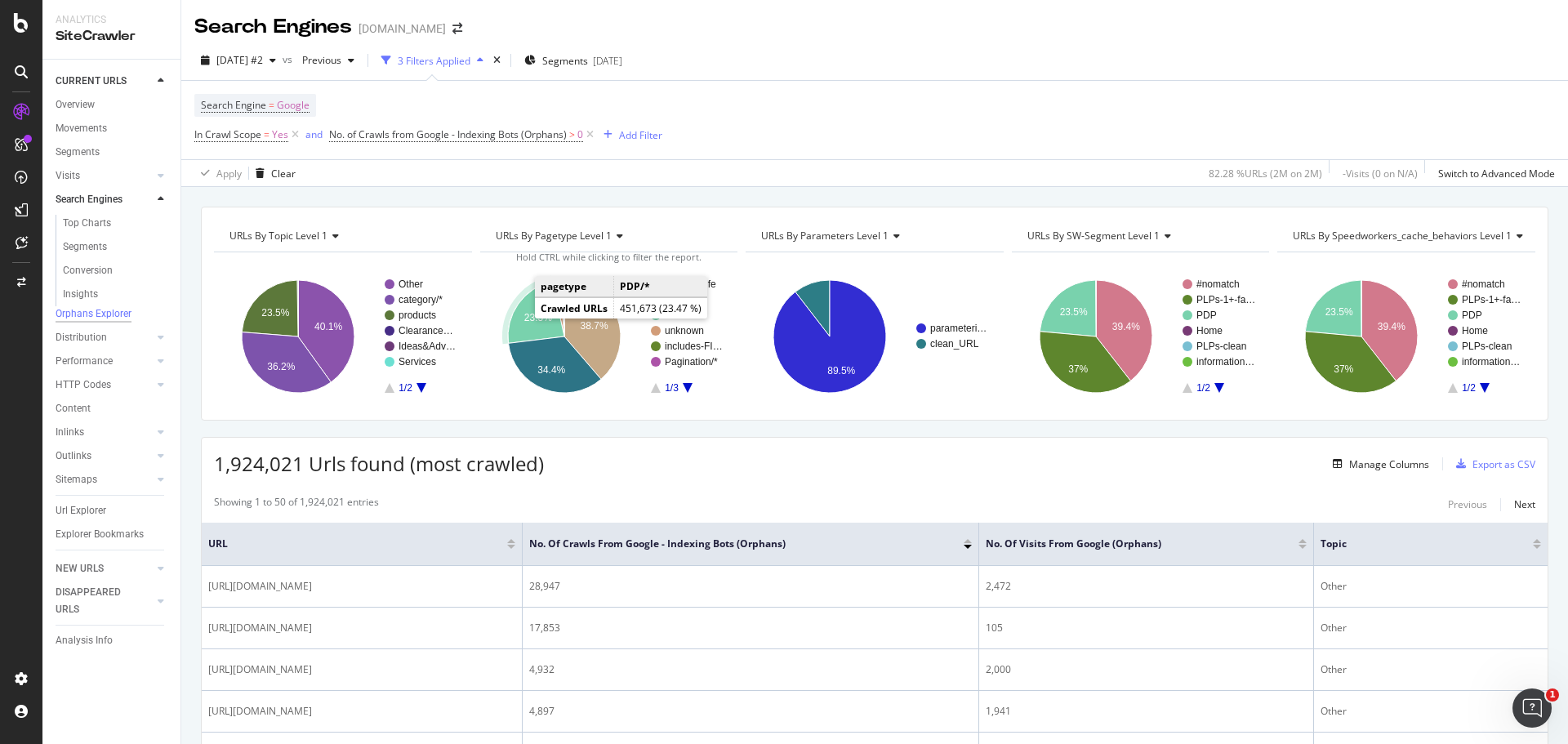
click at [517, 311] on icon "A chart." at bounding box center [536, 313] width 57 height 62
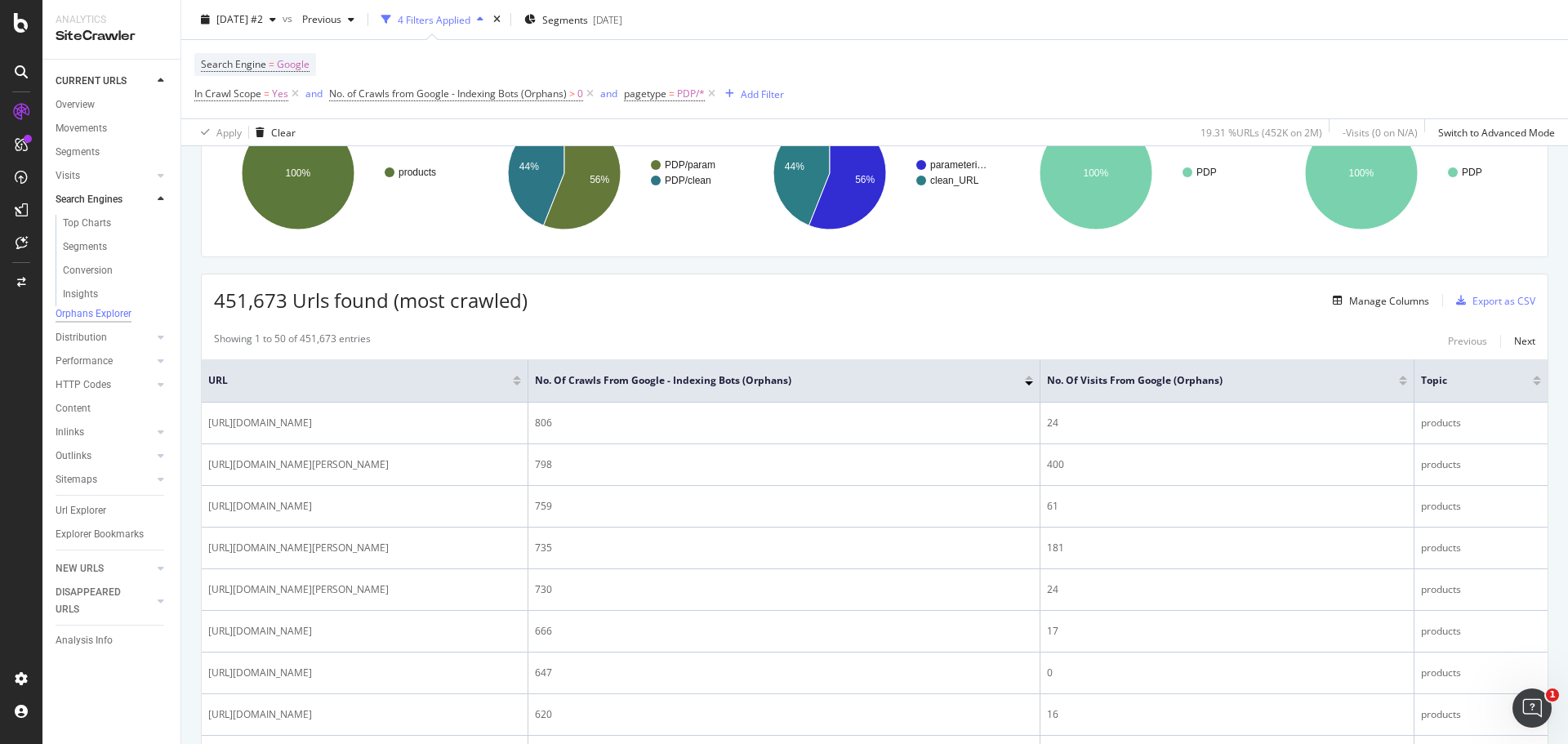
scroll to position [244, 0]
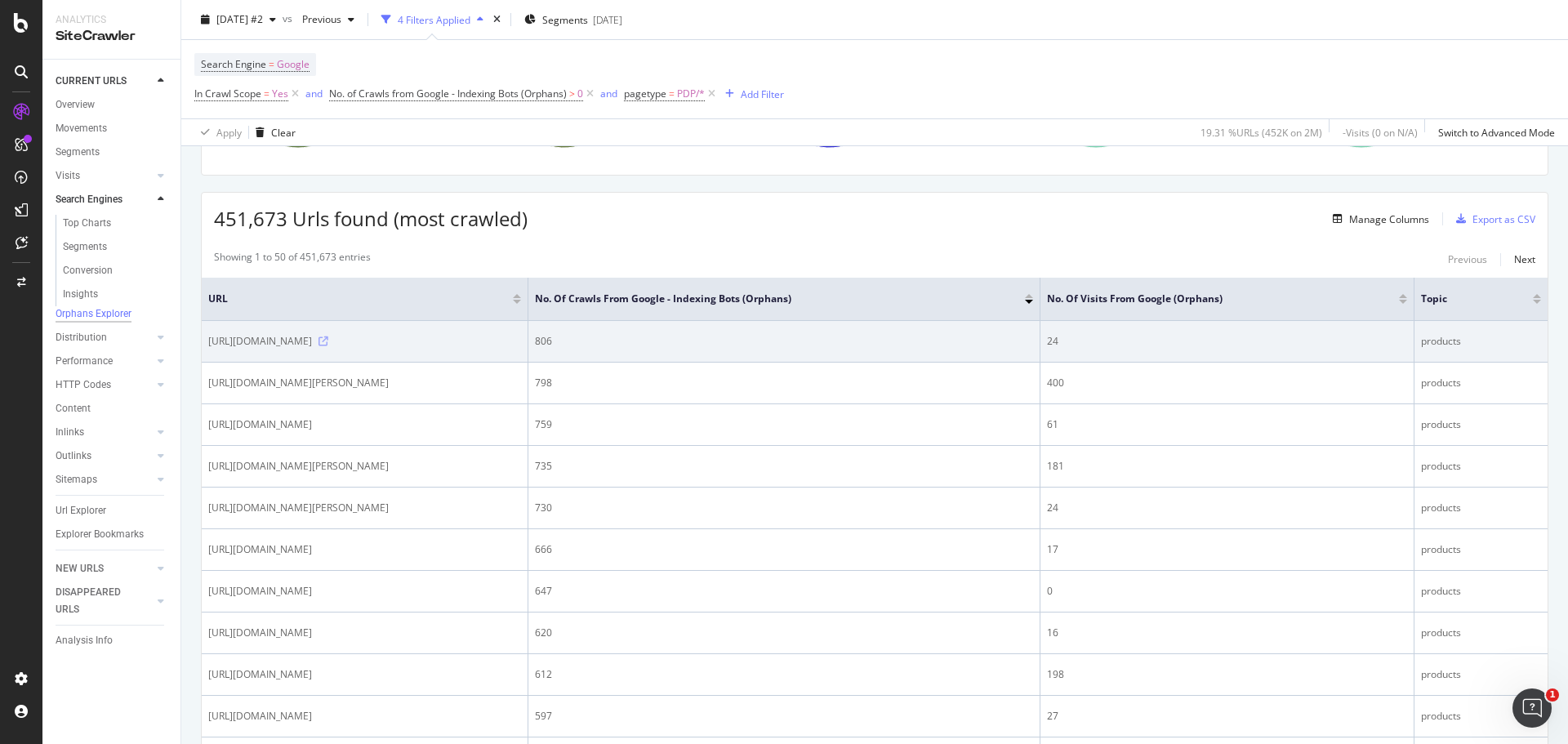
click at [328, 346] on icon at bounding box center [323, 341] width 10 height 10
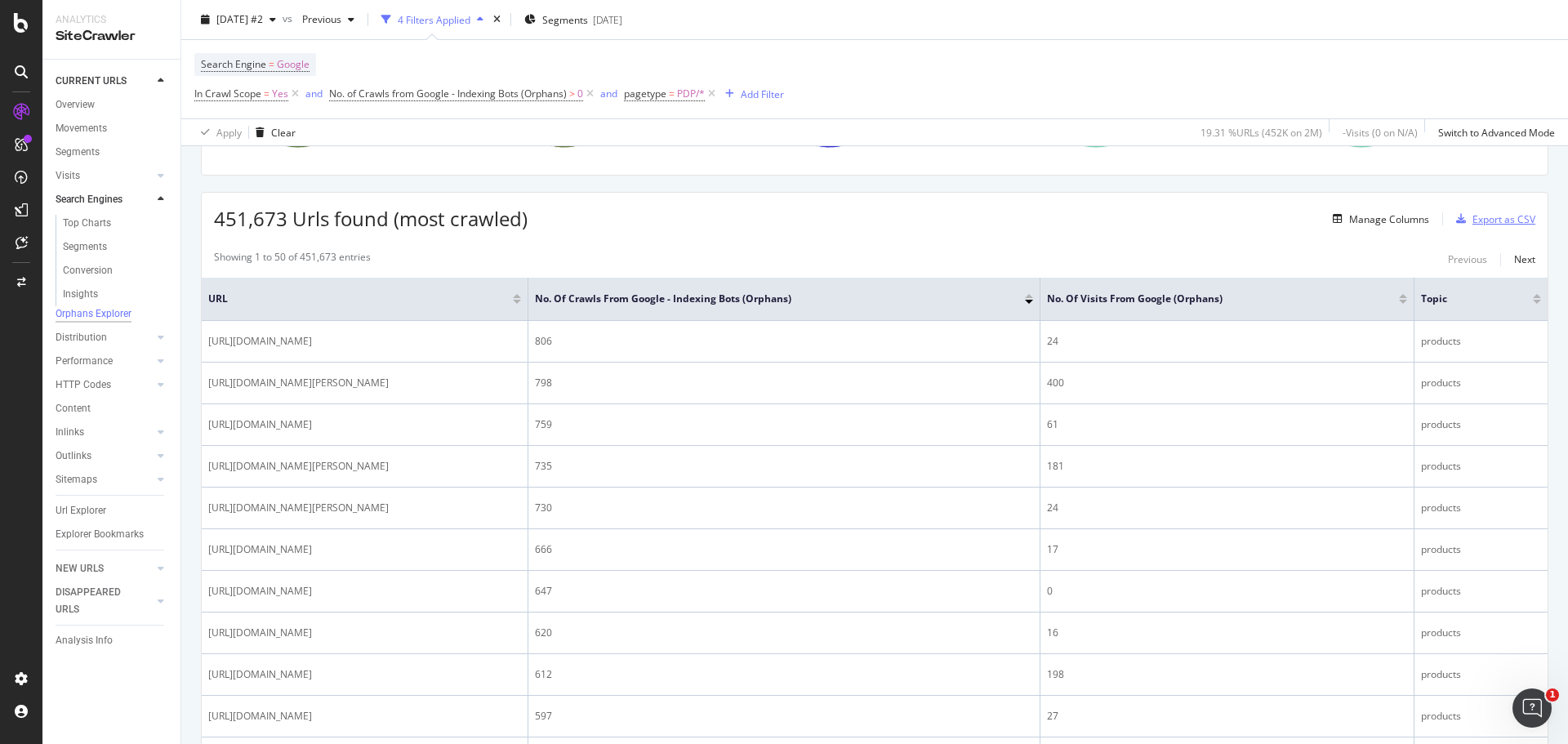
click at [1499, 218] on div "Export as CSV" at bounding box center [1504, 219] width 63 height 13
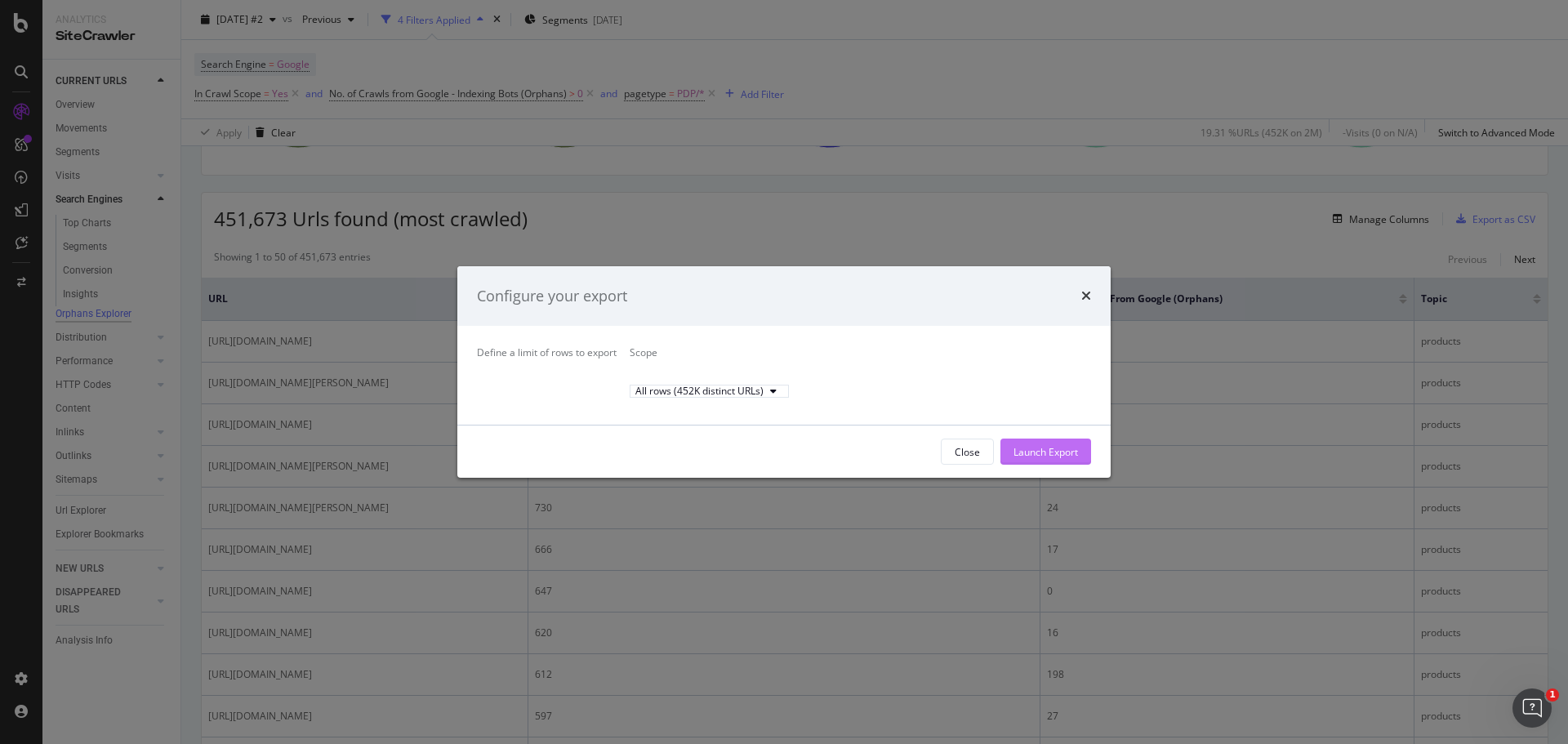
click at [1035, 459] on div "Launch Export" at bounding box center [1045, 452] width 64 height 13
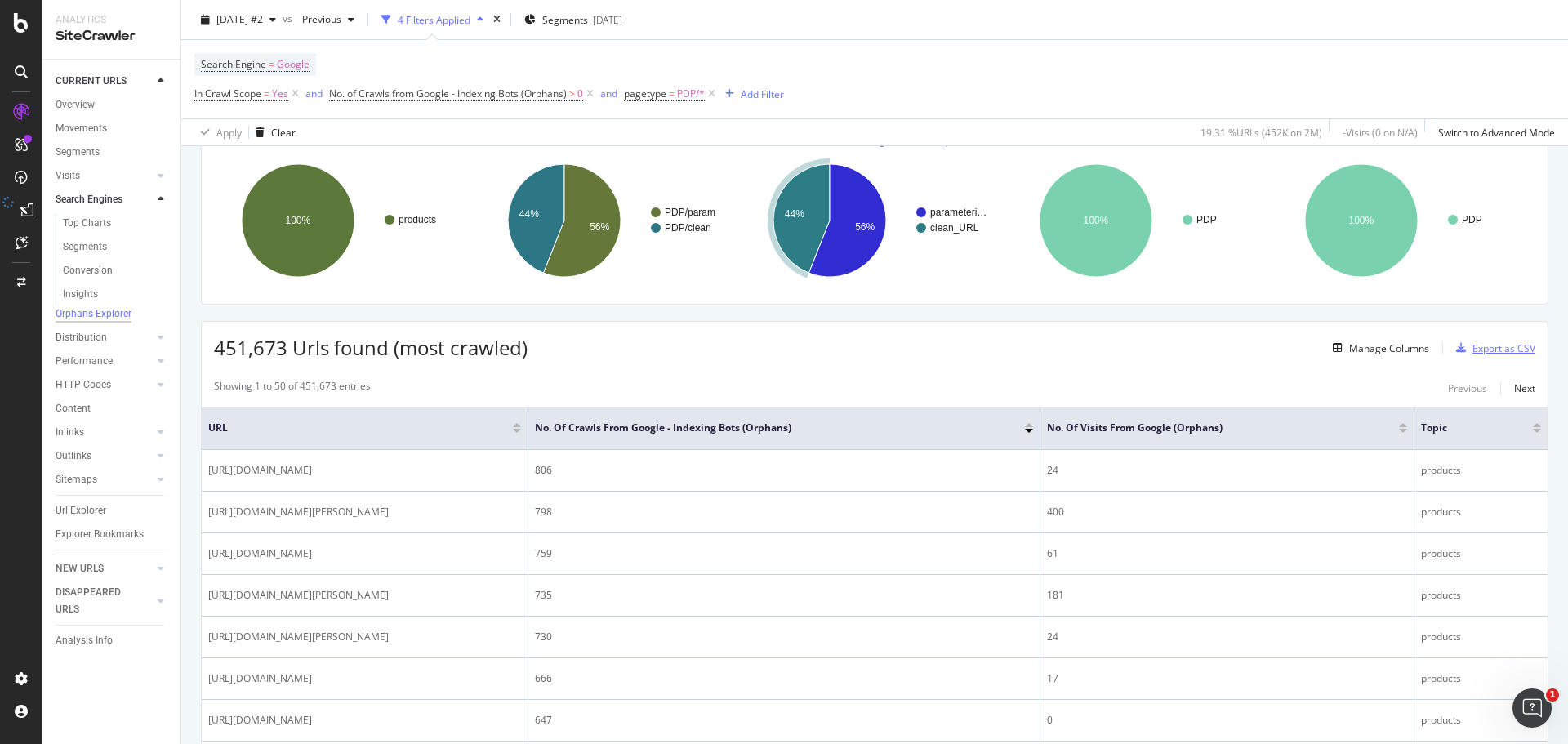
scroll to position [0, 0]
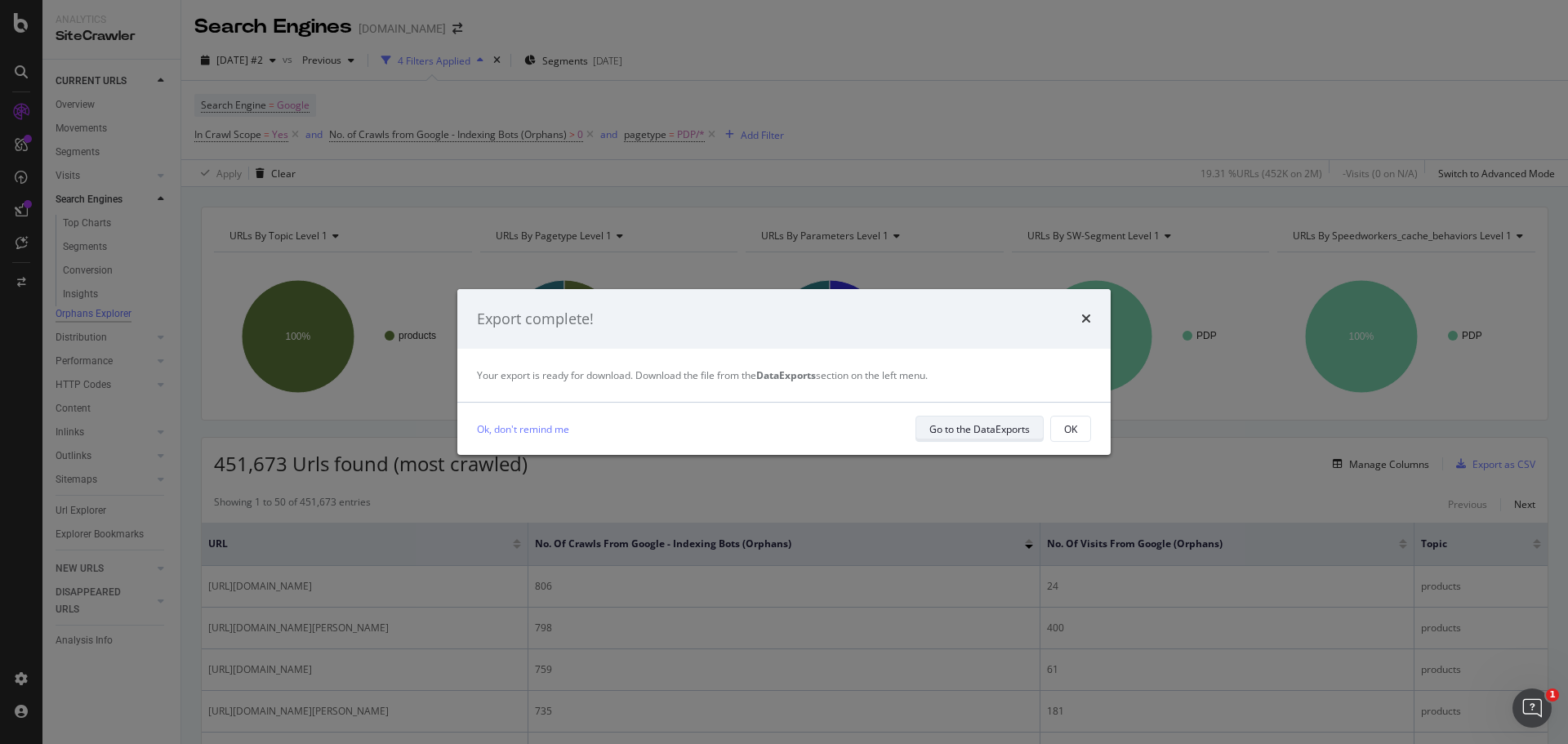
click at [969, 431] on div "Go to the DataExports" at bounding box center [979, 429] width 101 height 13
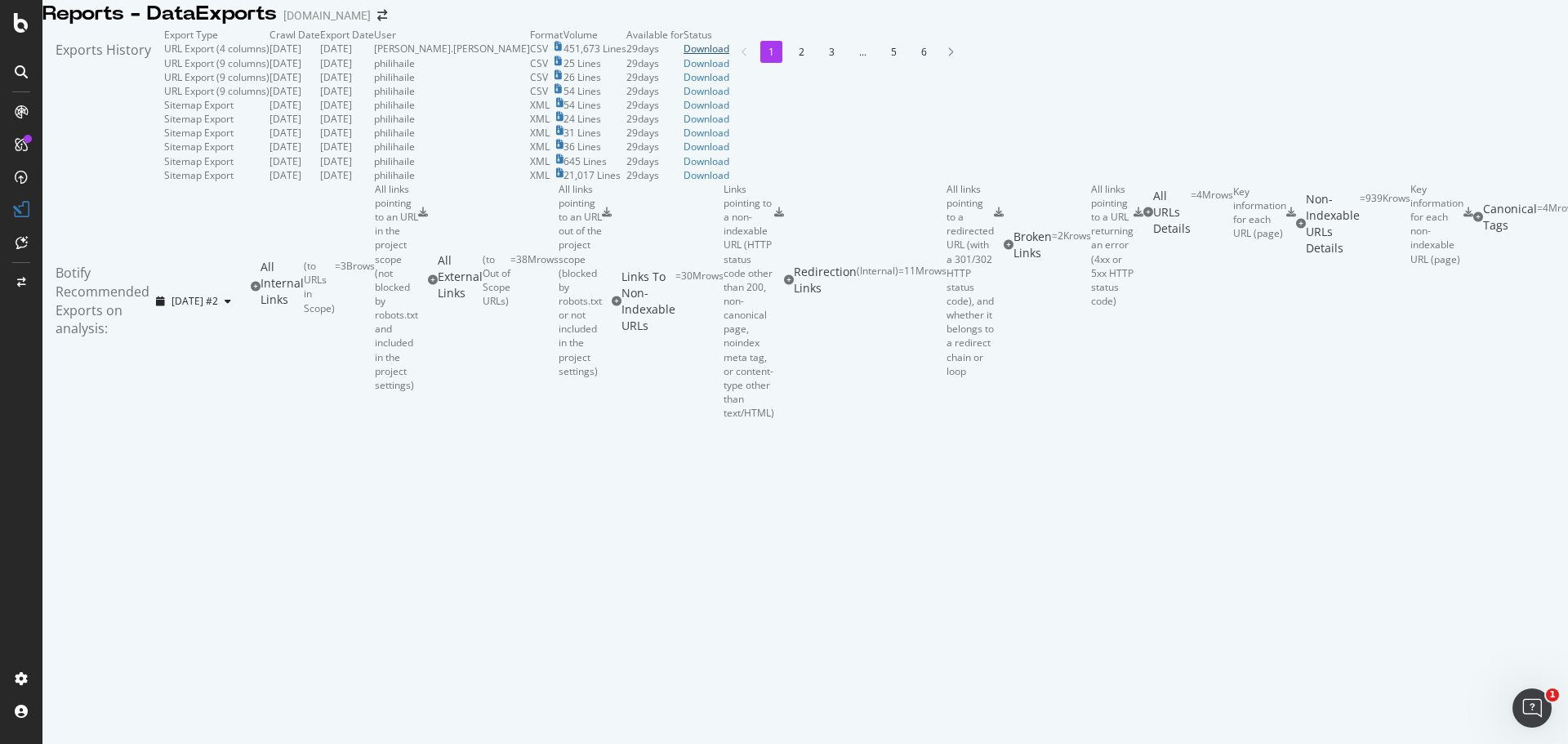
click at [729, 56] on div "Download" at bounding box center [707, 48] width 46 height 13
